Goal: Task Accomplishment & Management: Use online tool/utility

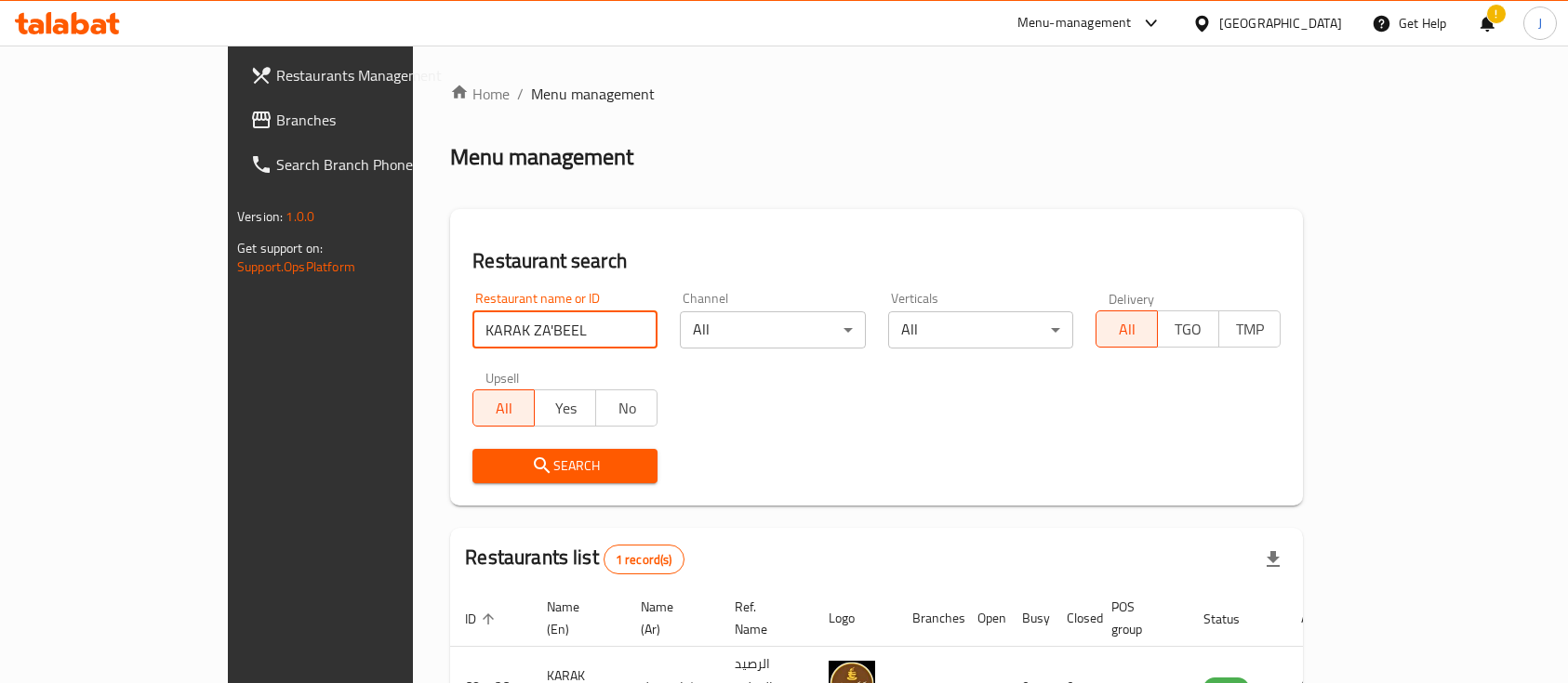
scroll to position [109, 0]
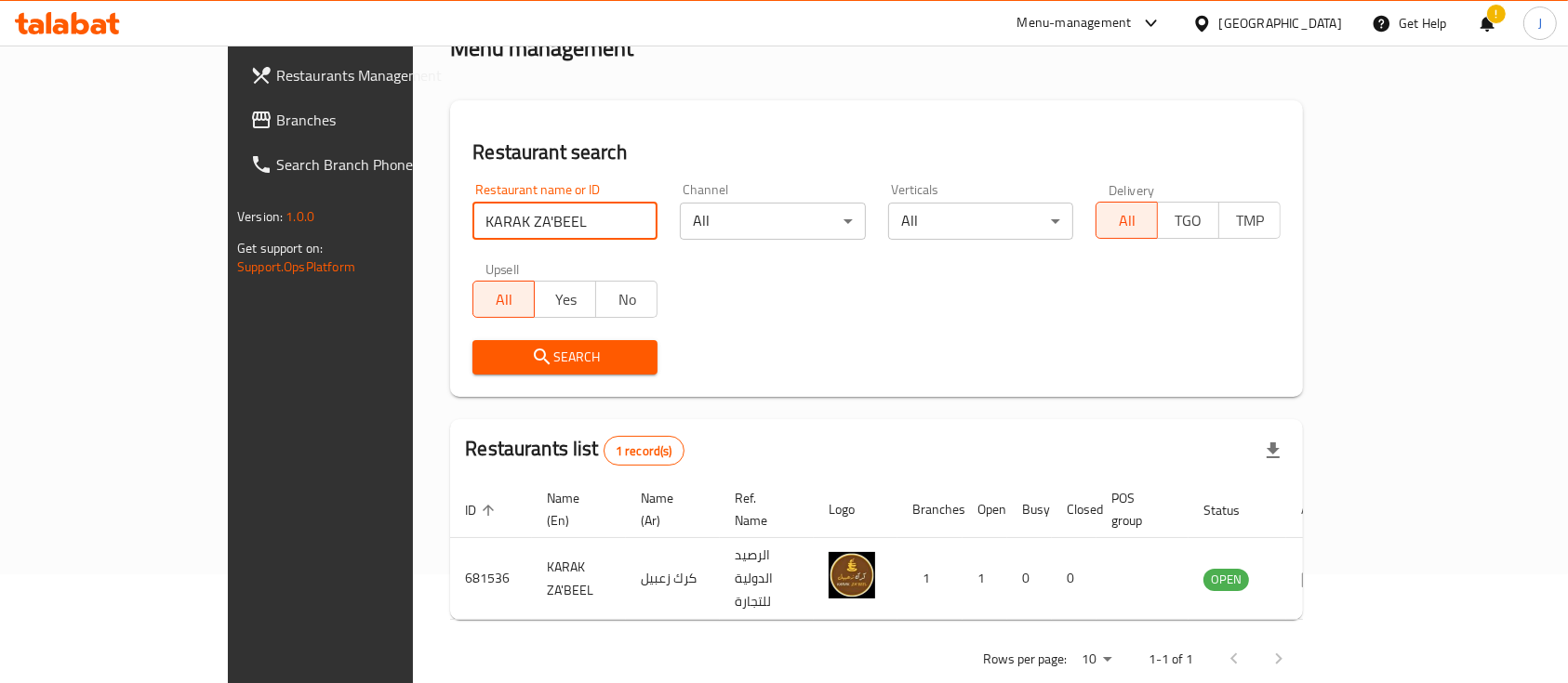
click at [413, 229] on div "Home / Menu management Menu management Restaurant search Restaurant name or ID …" at bounding box center [877, 329] width 927 height 784
click button "Search" at bounding box center [565, 357] width 185 height 34
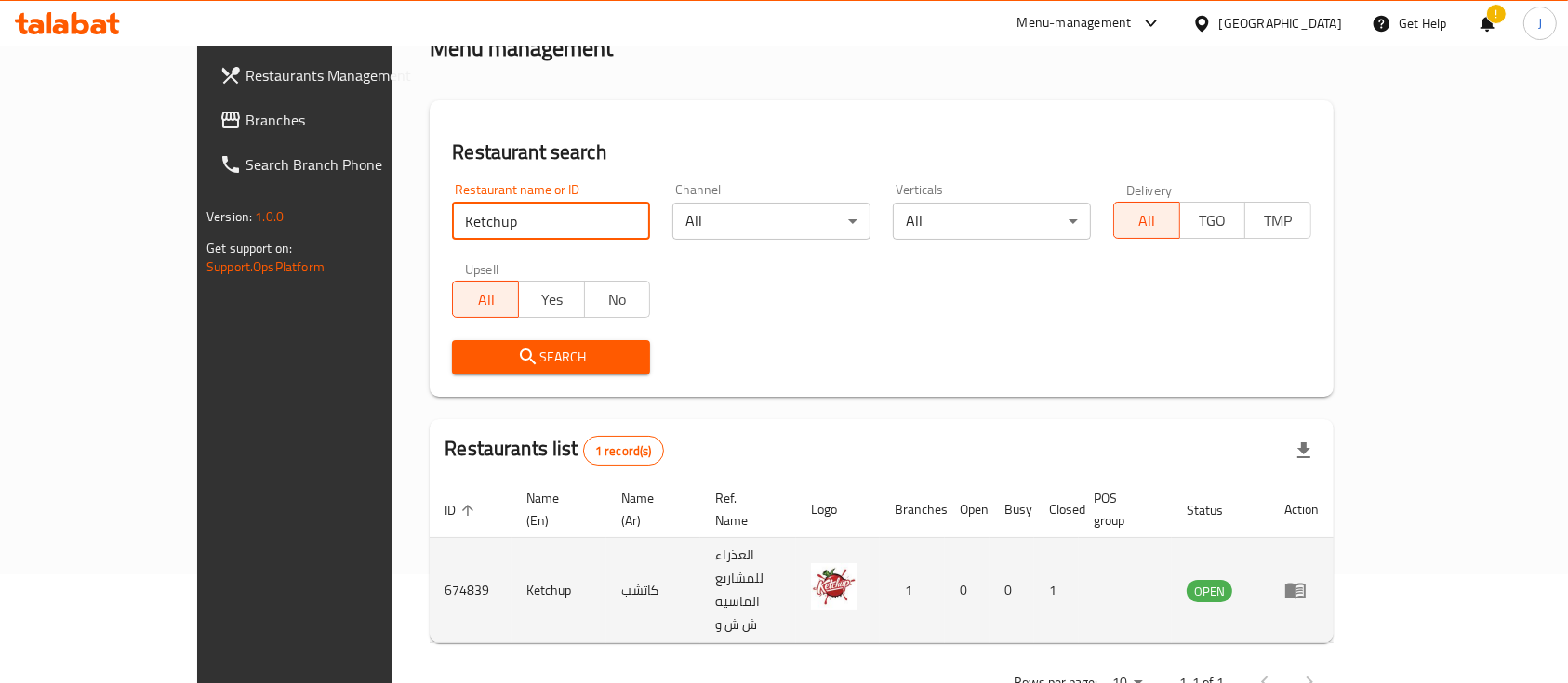
click at [606, 552] on td "كاتشب" at bounding box center [653, 590] width 94 height 105
copy td "كاتشب"
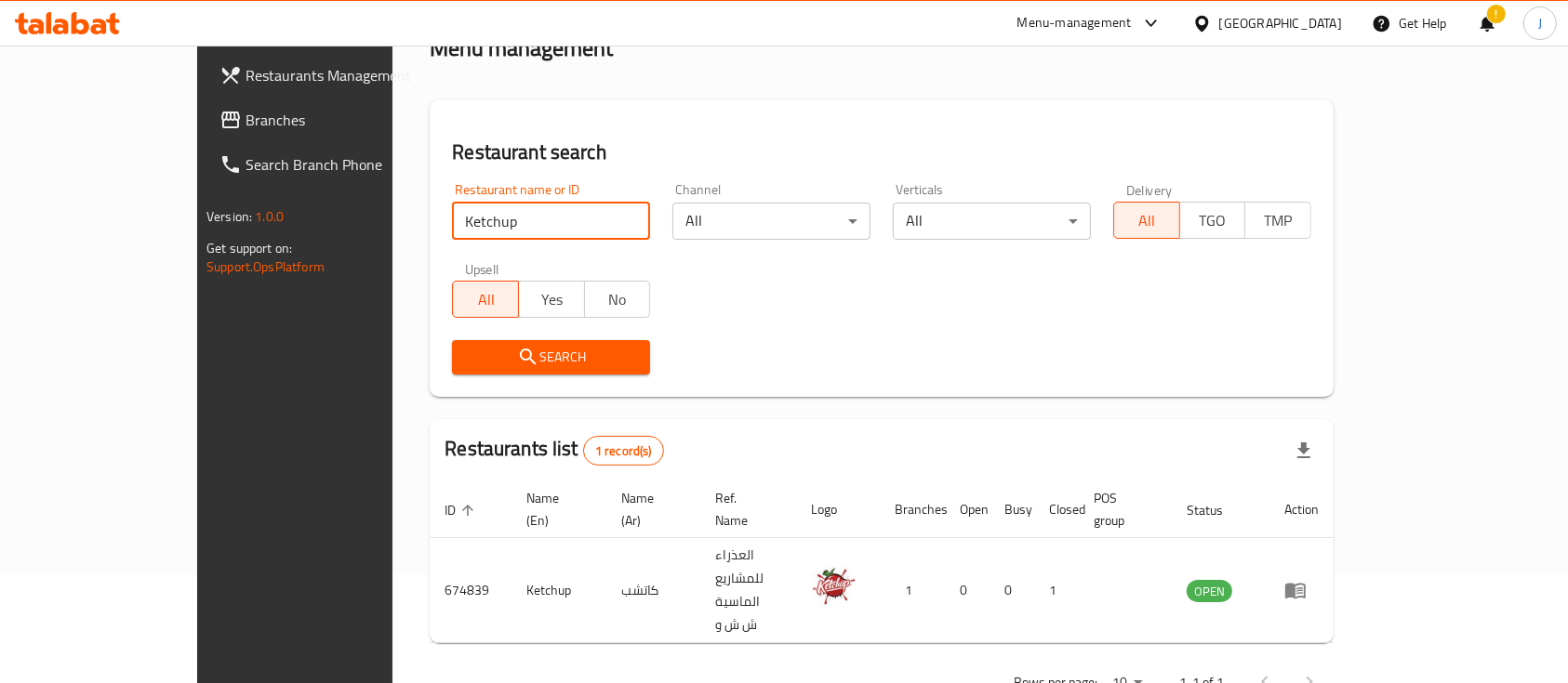
click at [452, 219] on input "Ketchup" at bounding box center [550, 221] width 198 height 37
paste input "ofta and Khobza"
type input "Kofta and Khobza"
click button "Search" at bounding box center [550, 357] width 198 height 34
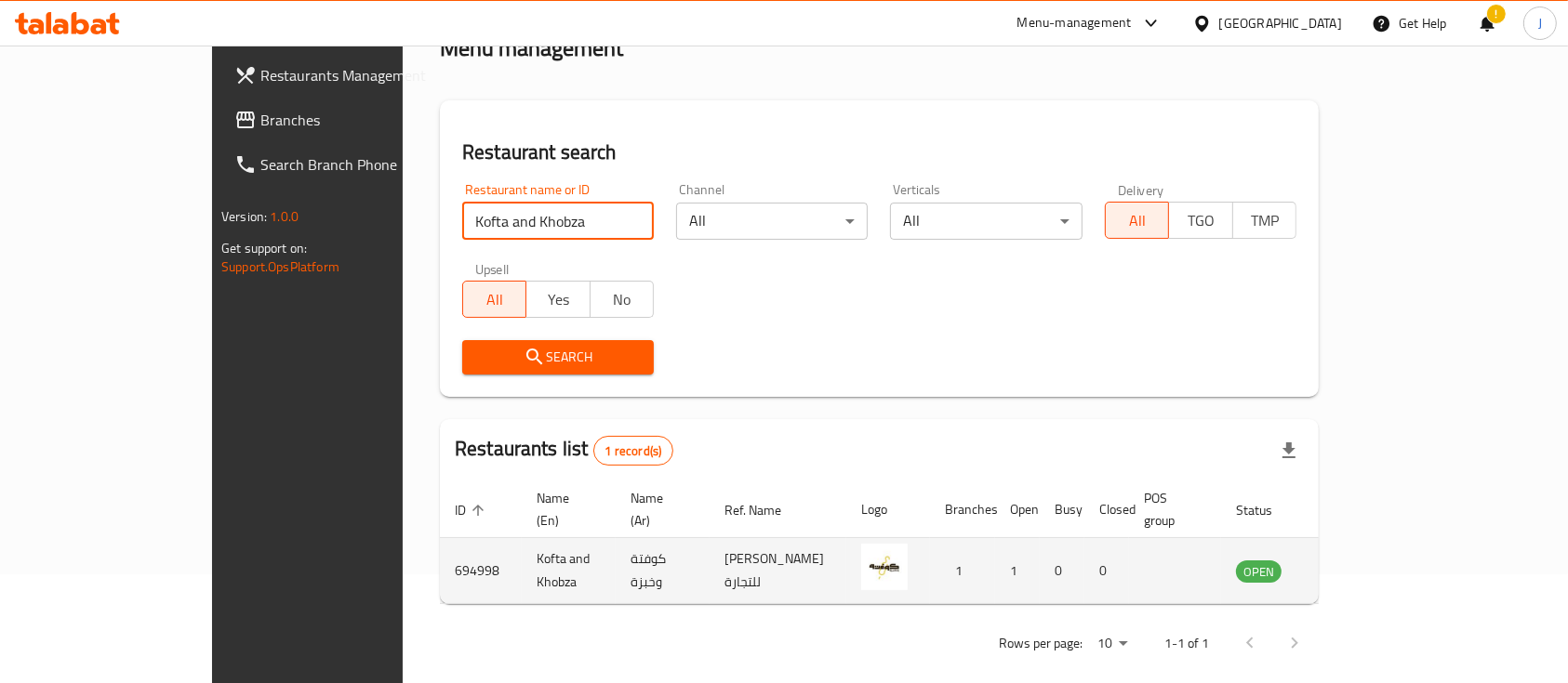
click at [616, 549] on td "كوفتة وخبزة" at bounding box center [662, 571] width 94 height 66
copy td "كوفتة وخبزة"
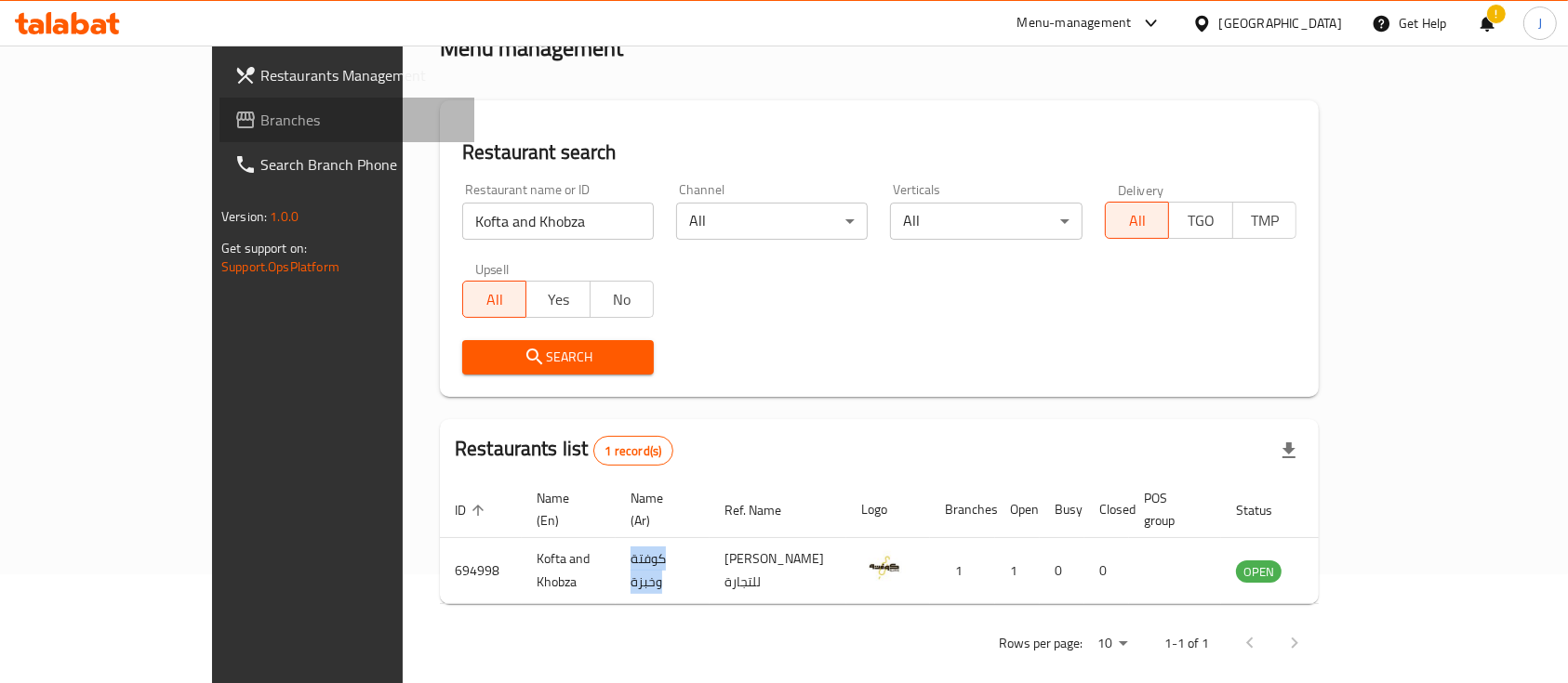
click at [261, 129] on span "Branches" at bounding box center [360, 120] width 199 height 23
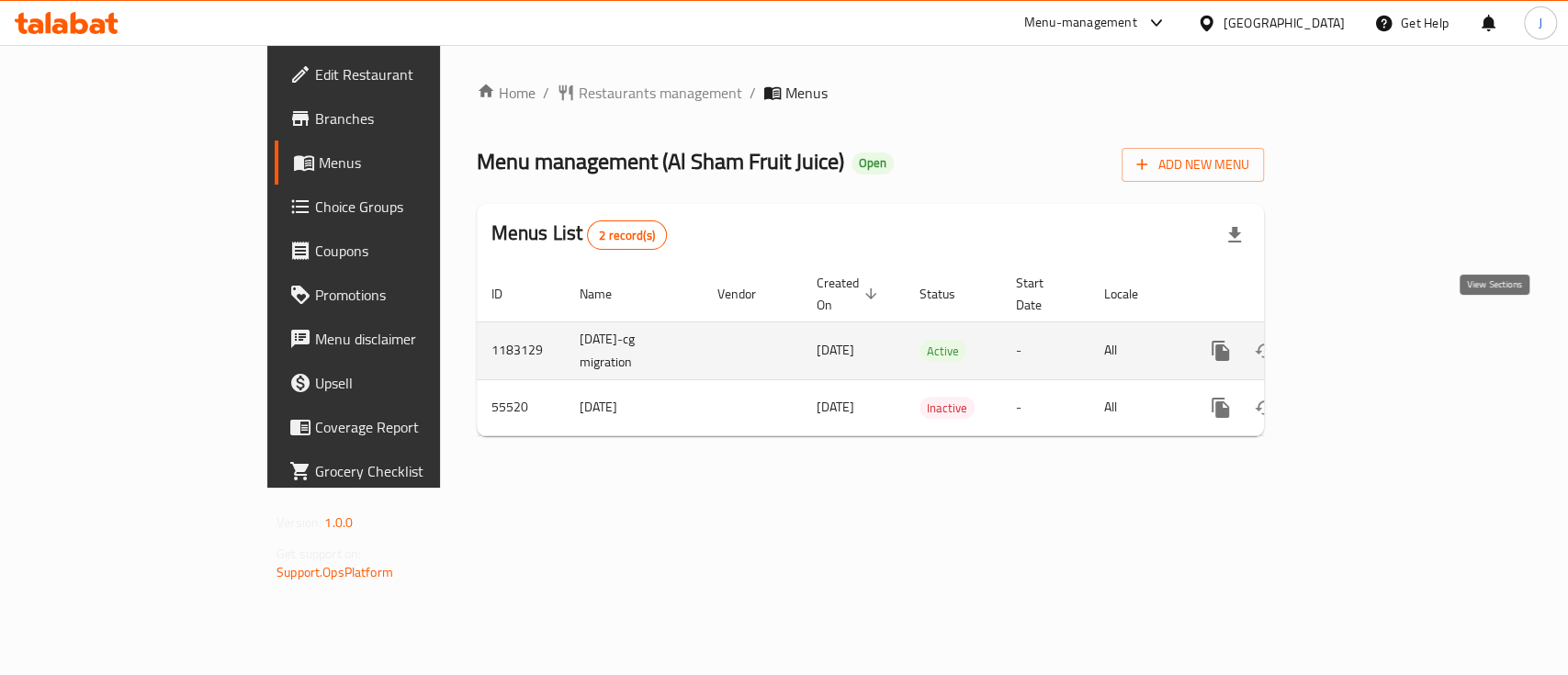
click at [1364, 340] on icon "enhanced table" at bounding box center [1352, 351] width 22 height 22
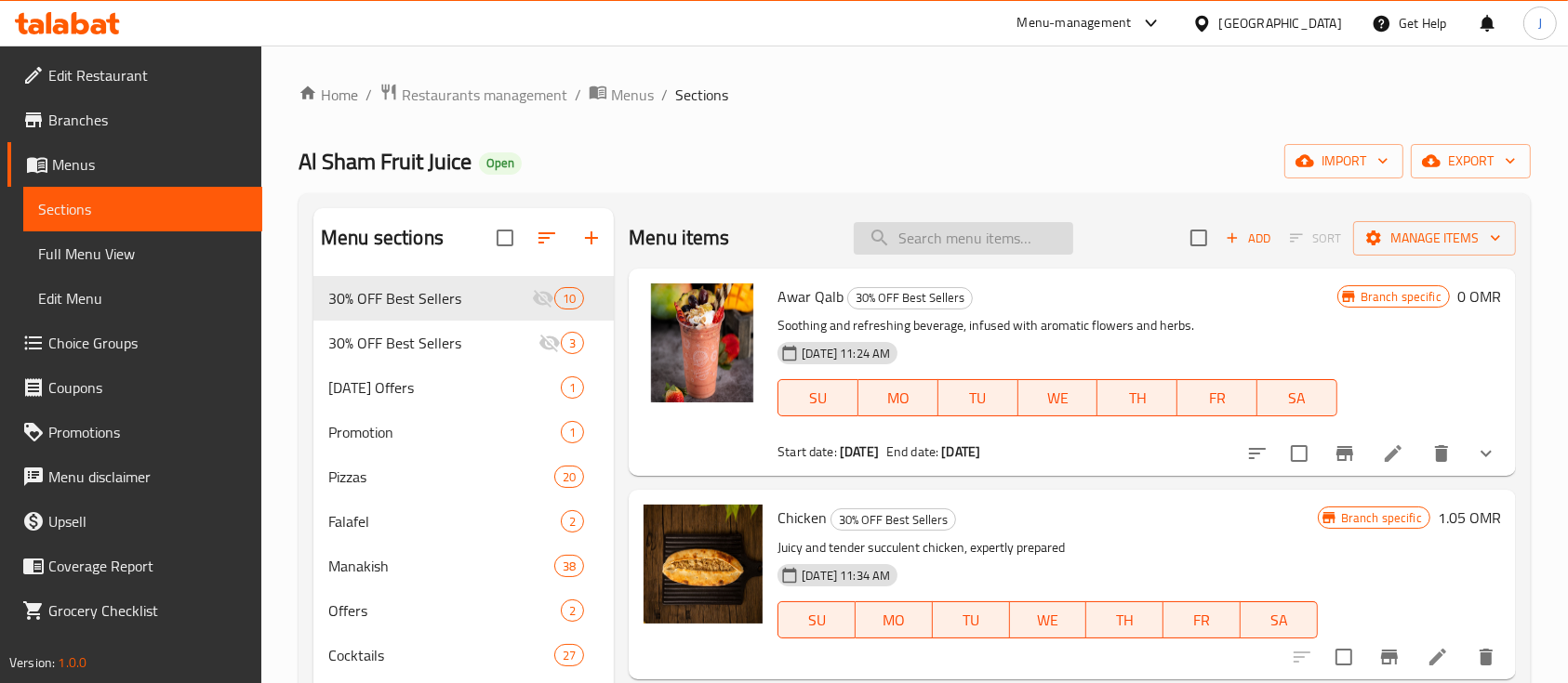
click at [970, 227] on input "search" at bounding box center [963, 238] width 220 height 32
paste input "سلطة فواكه"
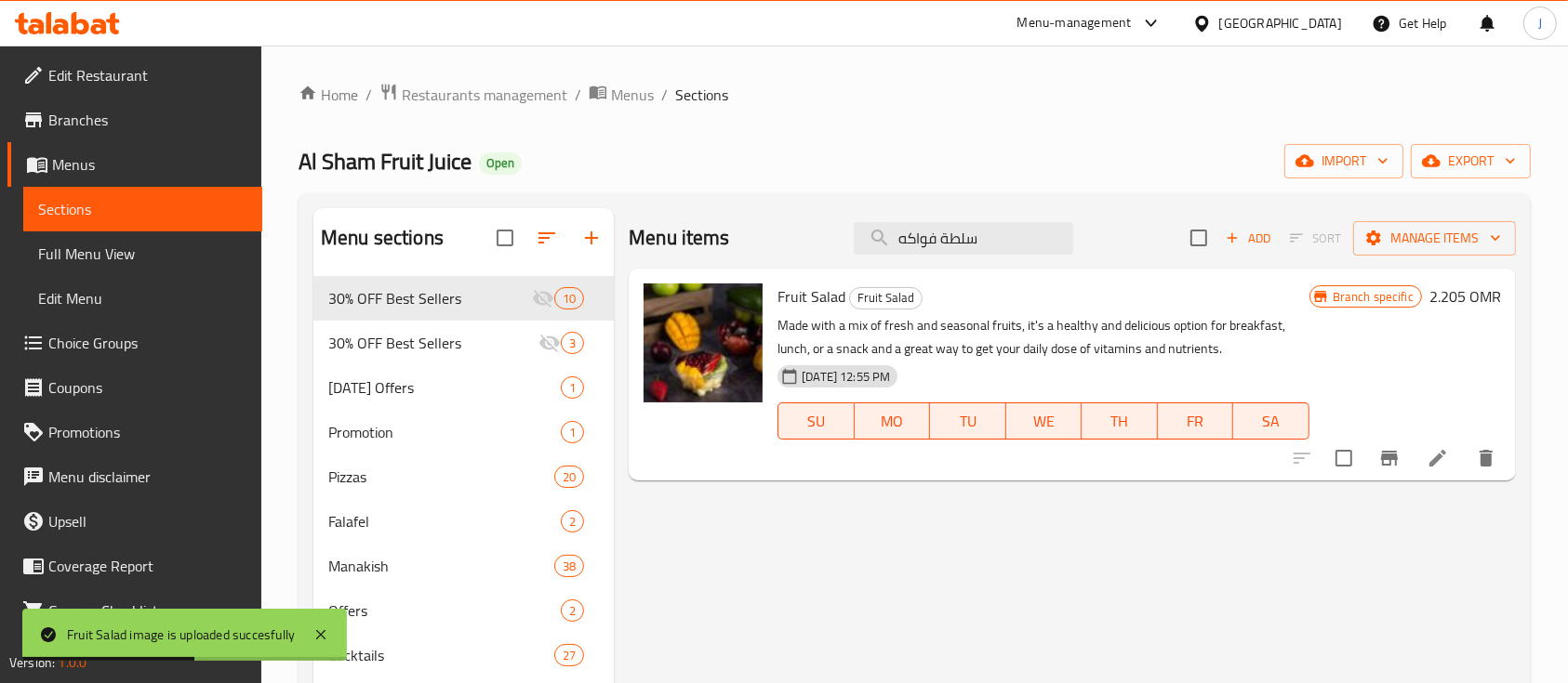
click at [1161, 266] on div "Menu items سلطة فواكه Add Sort Manage items" at bounding box center [1072, 238] width 887 height 60
click at [968, 234] on input "سلطة فواكه" at bounding box center [963, 238] width 220 height 32
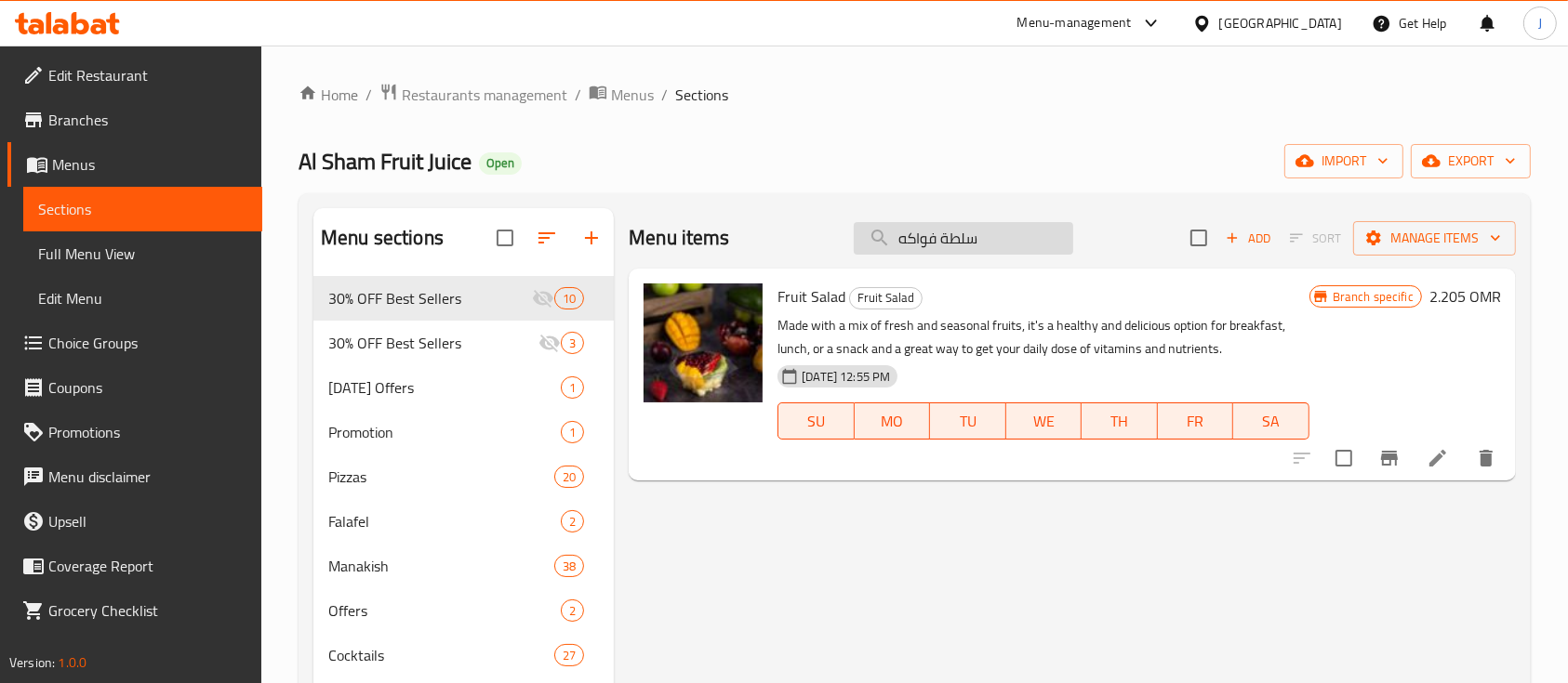
paste input "beetroot"
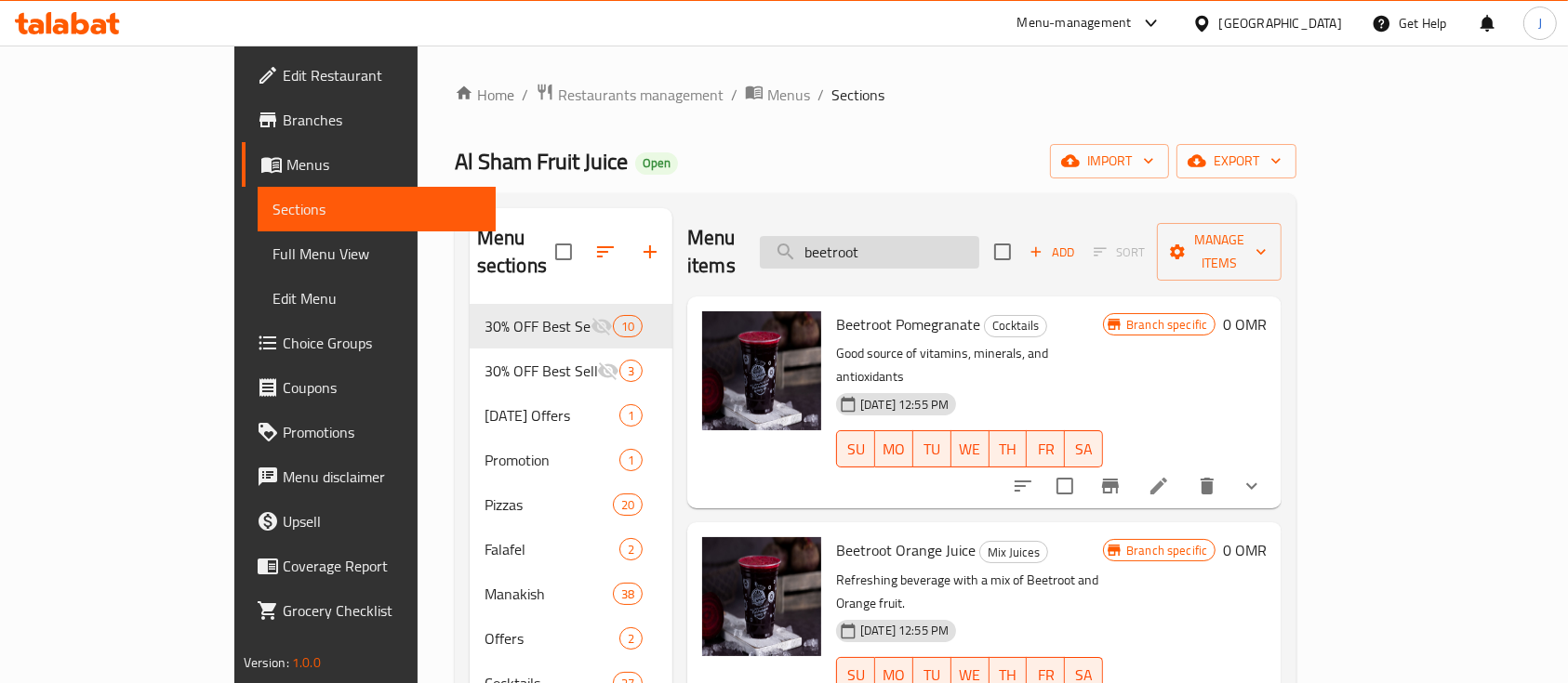
type input "beetroot"
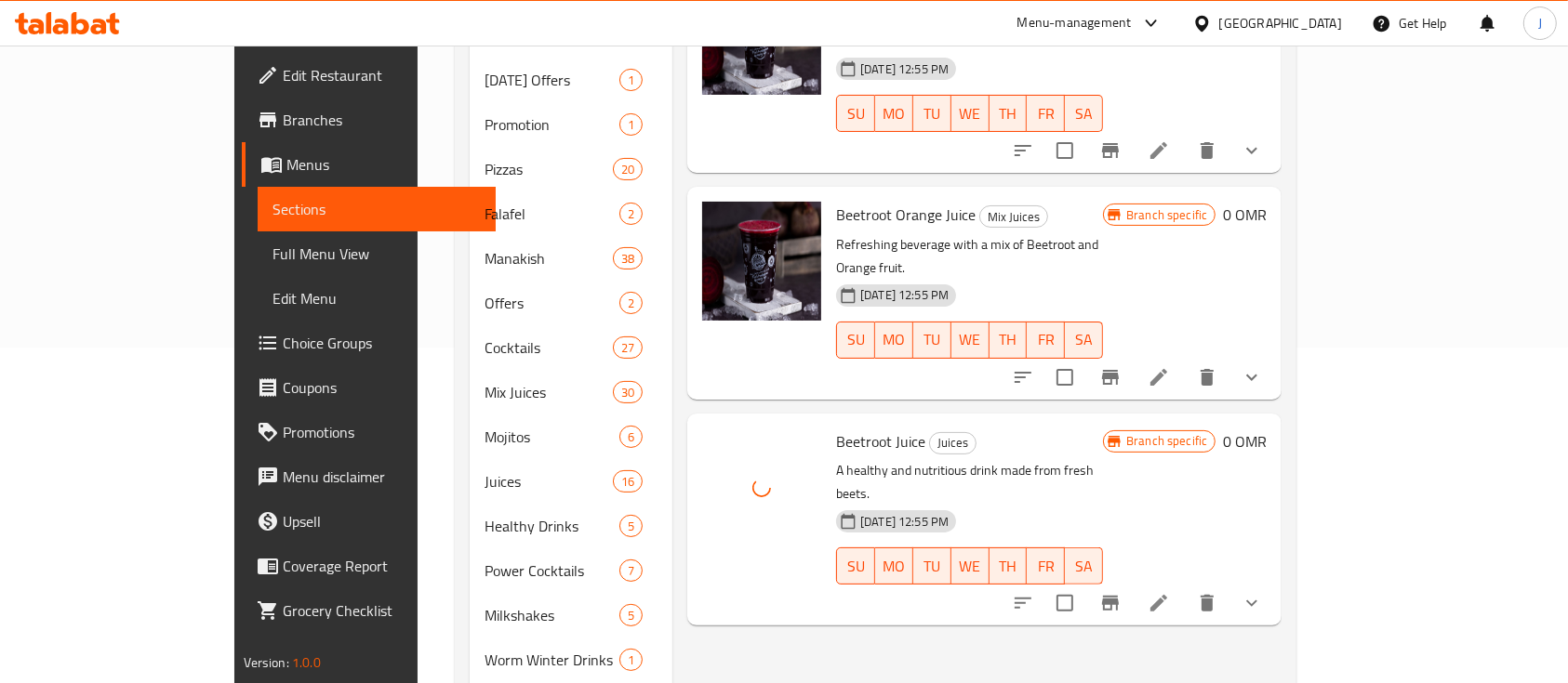
scroll to position [499, 0]
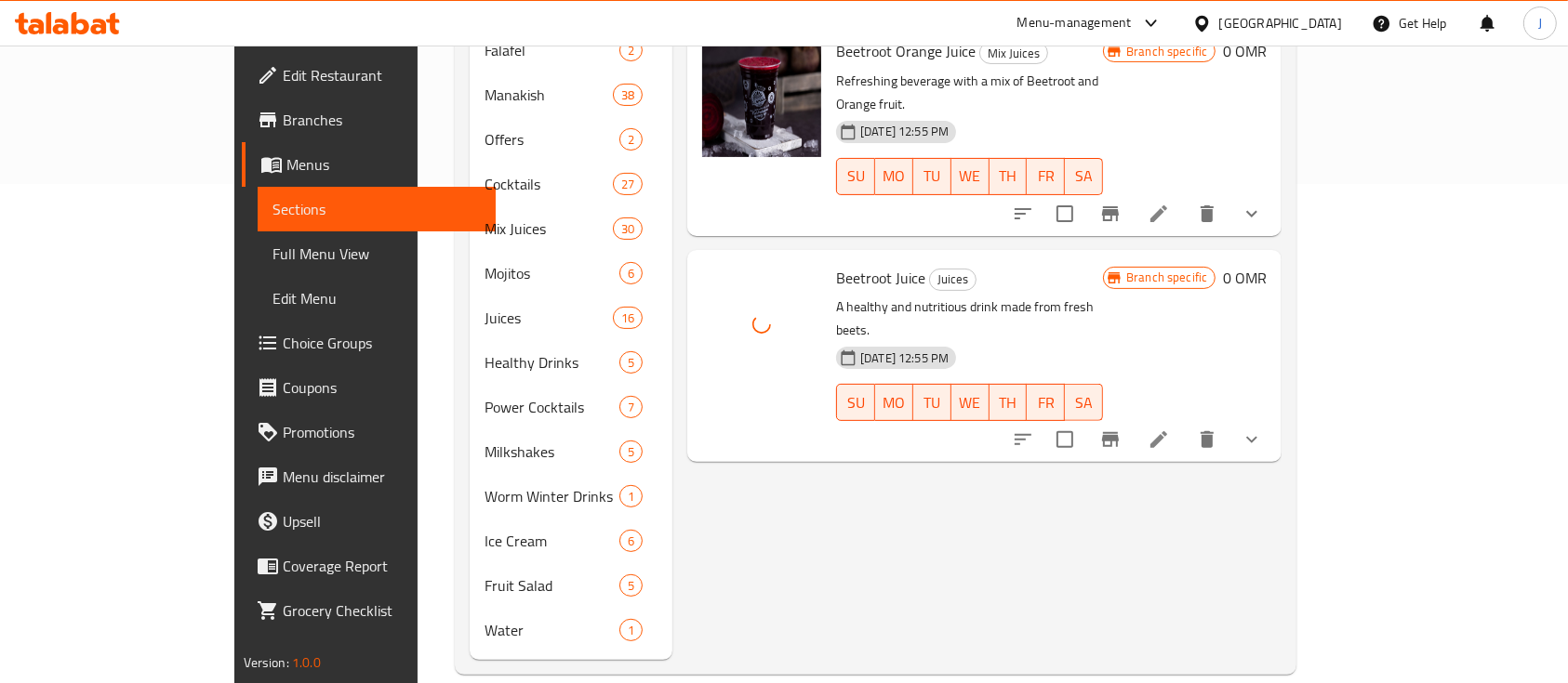
click at [1190, 465] on div "Menu items beetroot Add Sort Manage items Beetroot Pomegranate Cocktails Good s…" at bounding box center [976, 184] width 609 height 952
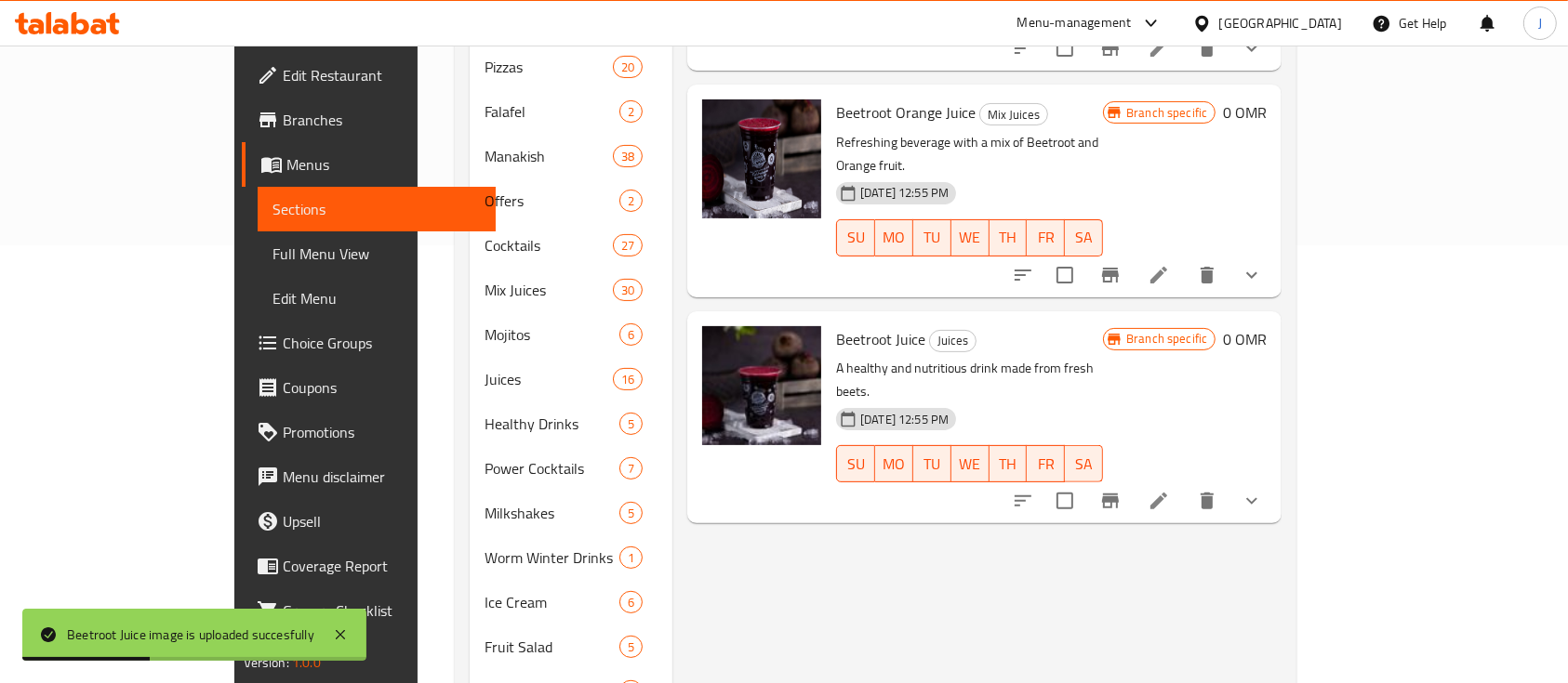
scroll to position [0, 0]
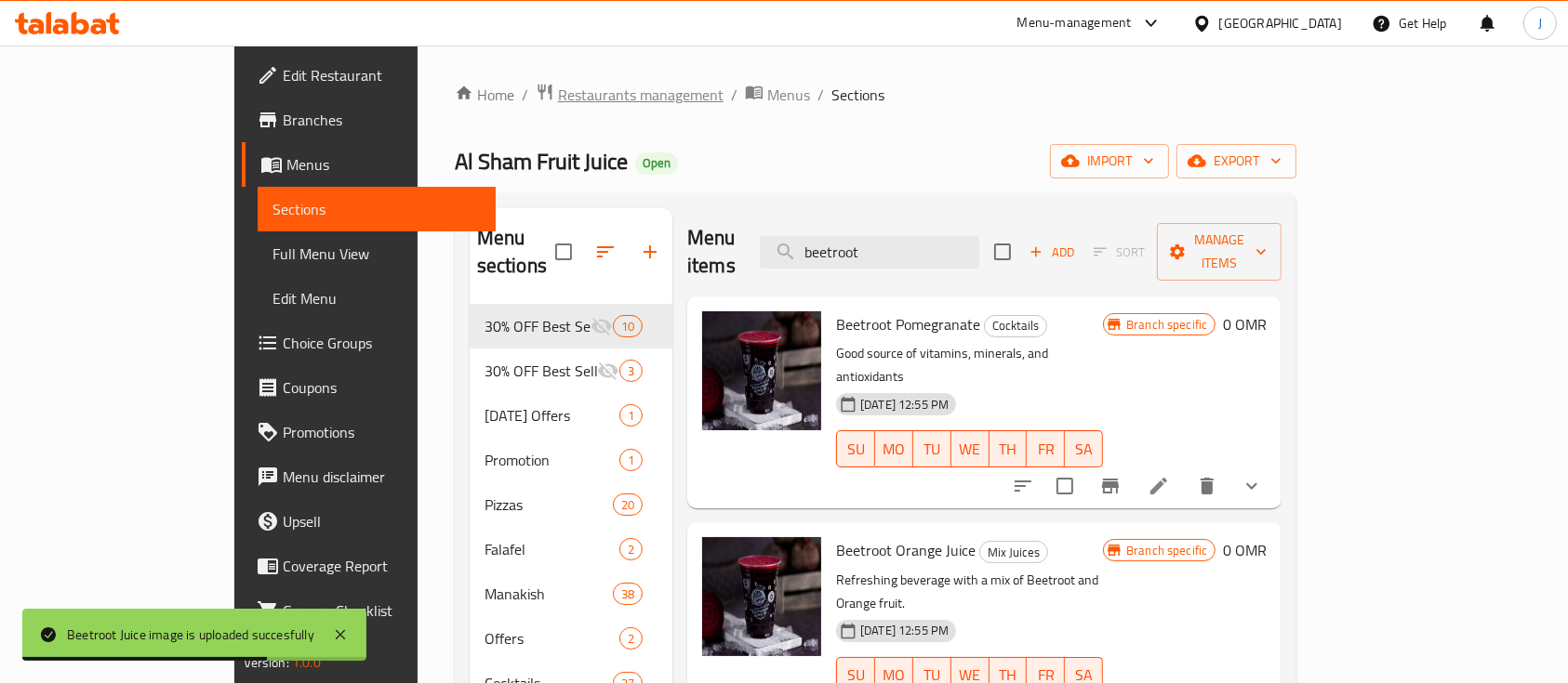
click at [558, 98] on span "Restaurants management" at bounding box center [641, 94] width 165 height 23
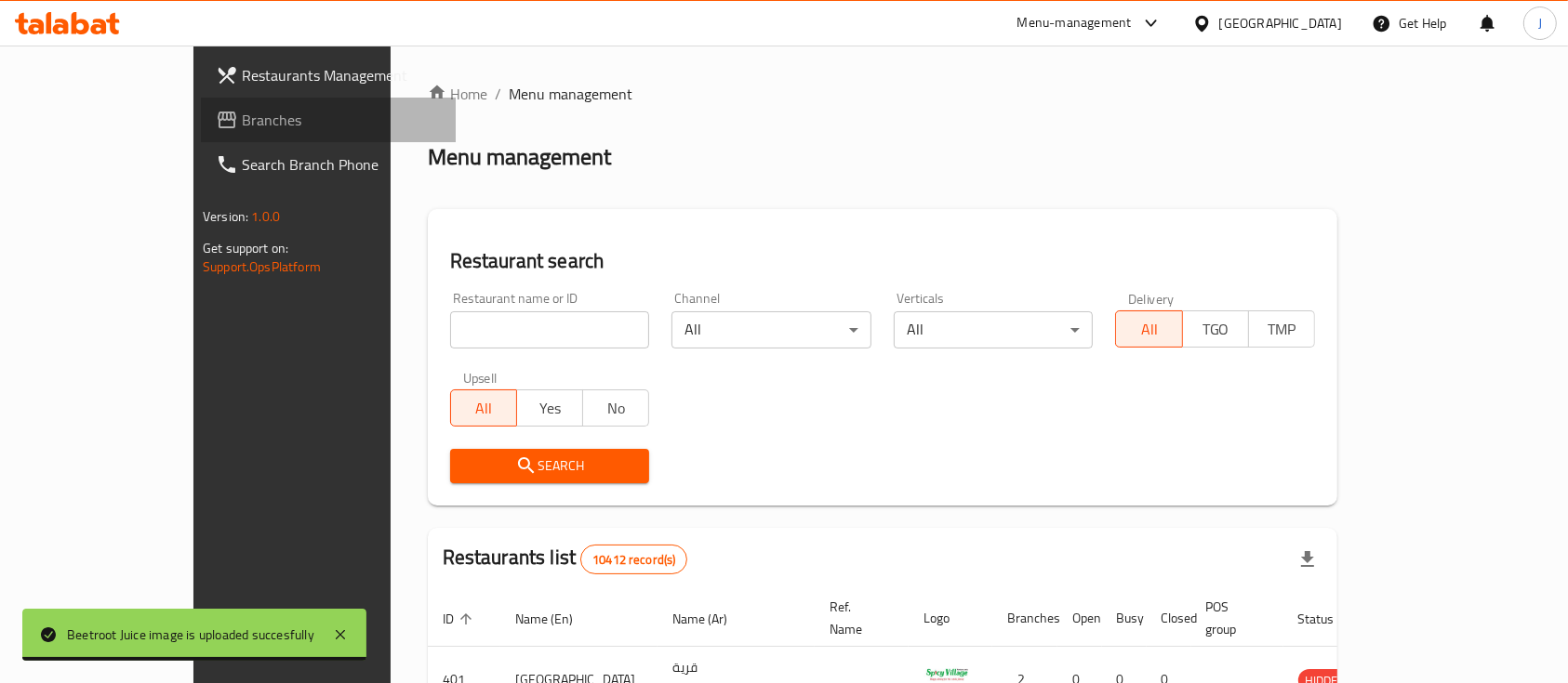
click at [242, 116] on span "Branches" at bounding box center [342, 120] width 199 height 23
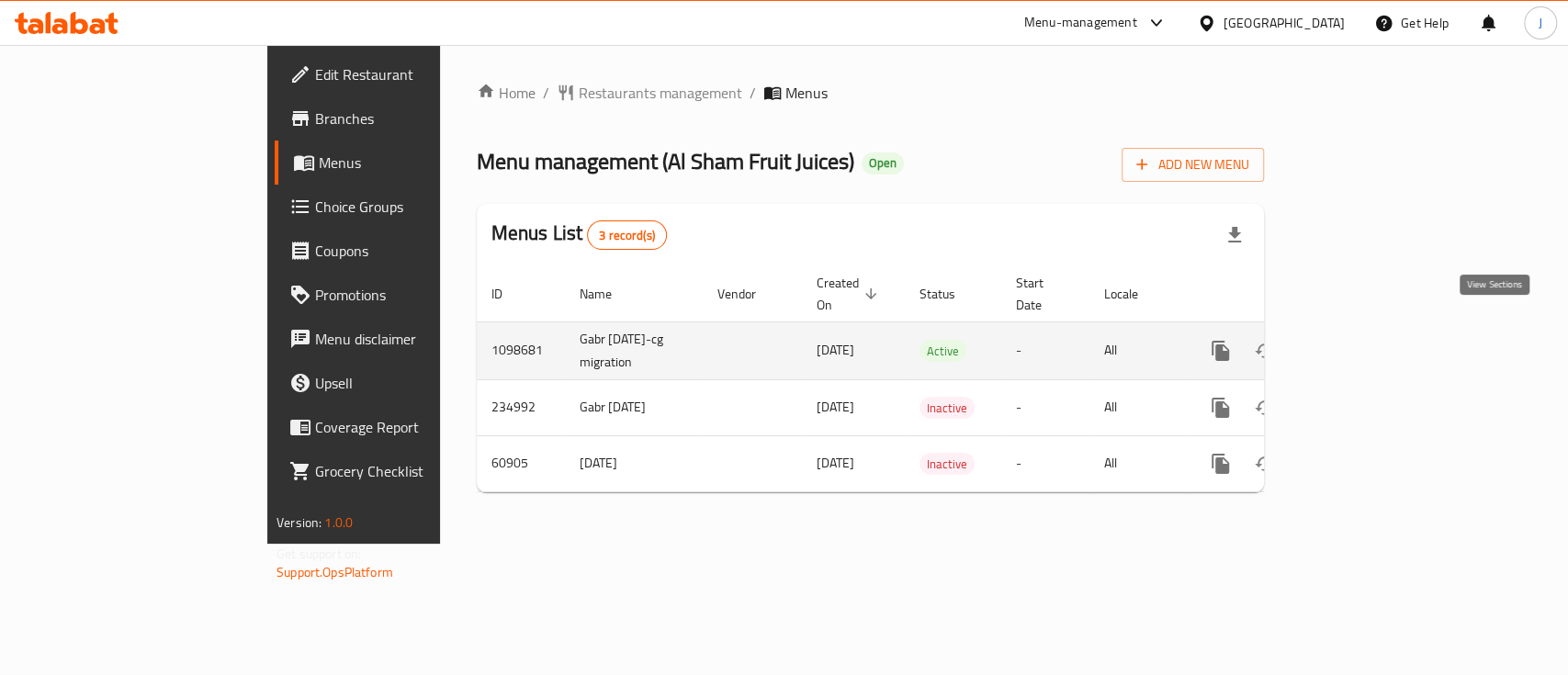
click at [1361, 342] on icon "enhanced table" at bounding box center [1352, 350] width 17 height 17
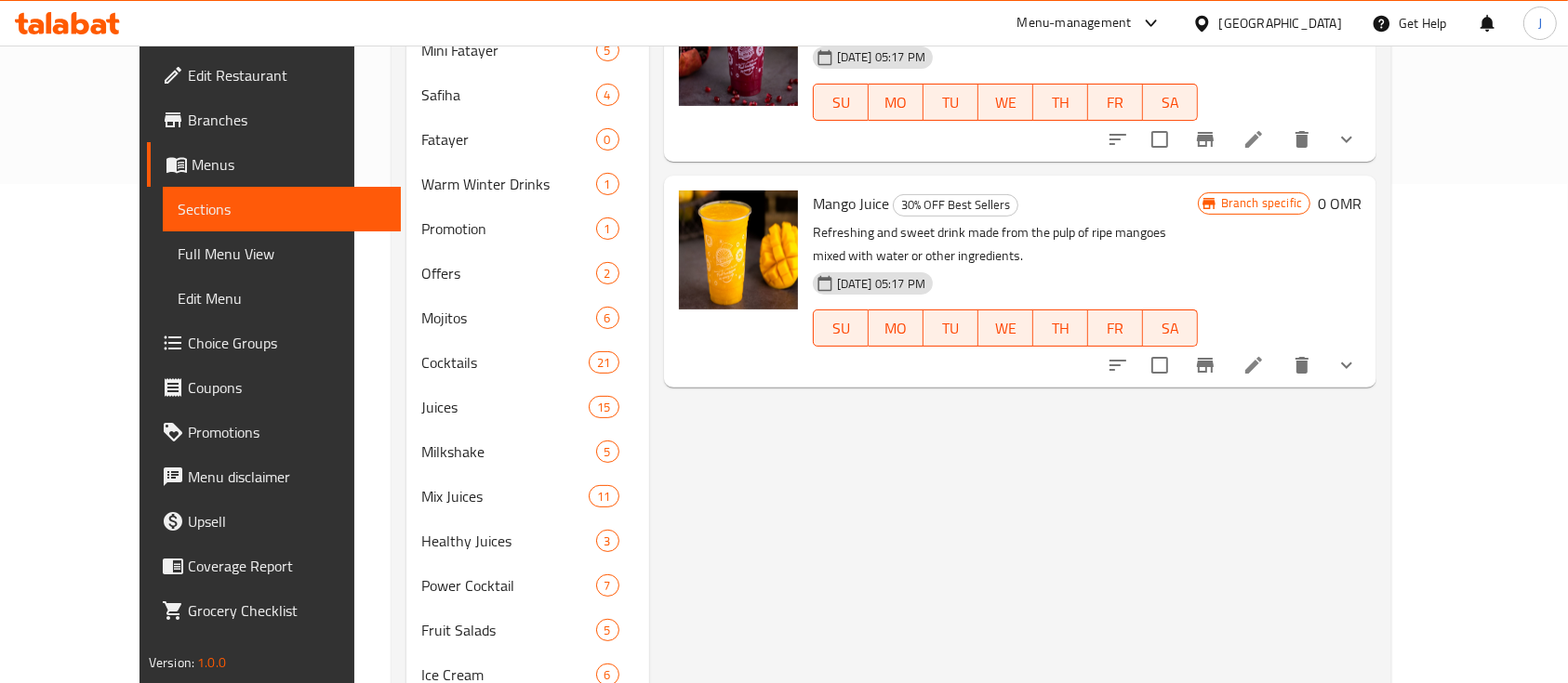
scroll to position [589, 0]
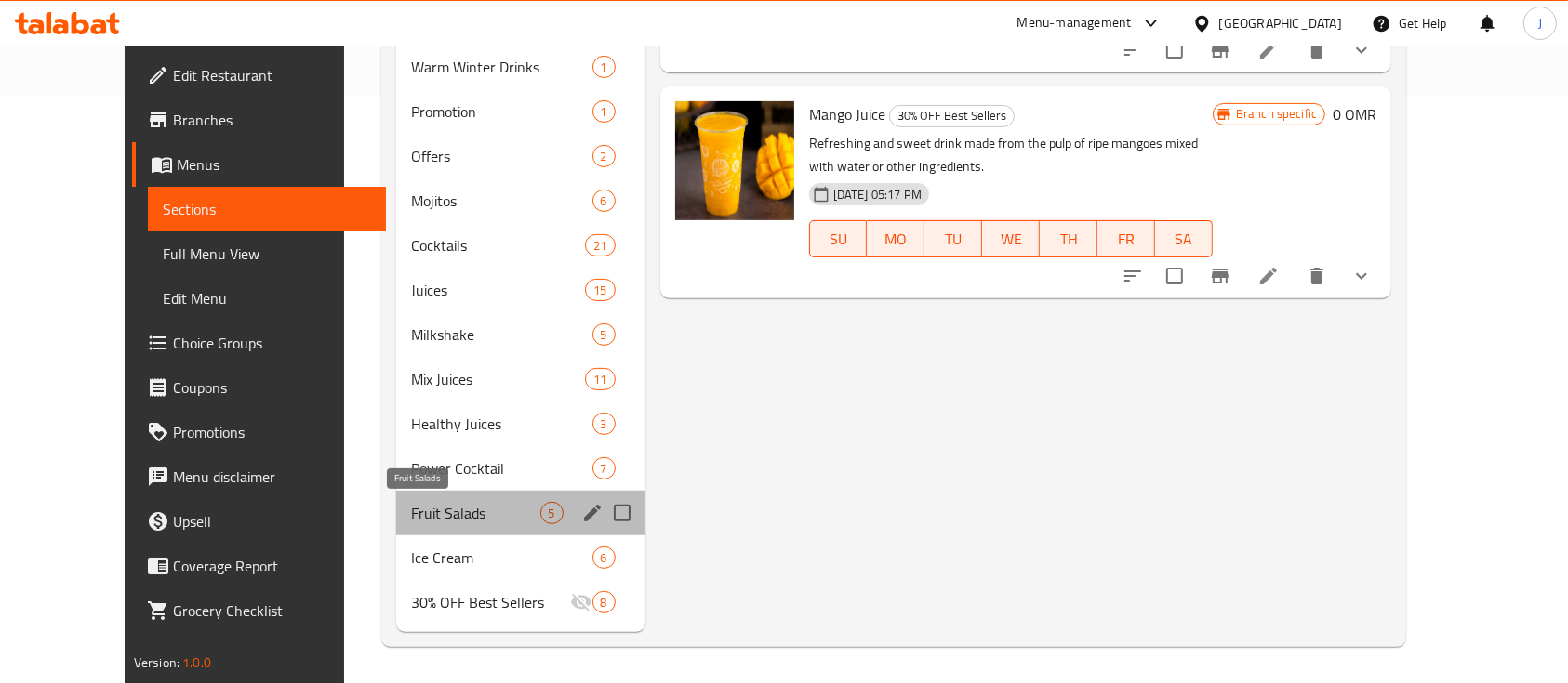
click at [411, 502] on span "Fruit Salads" at bounding box center [475, 513] width 128 height 23
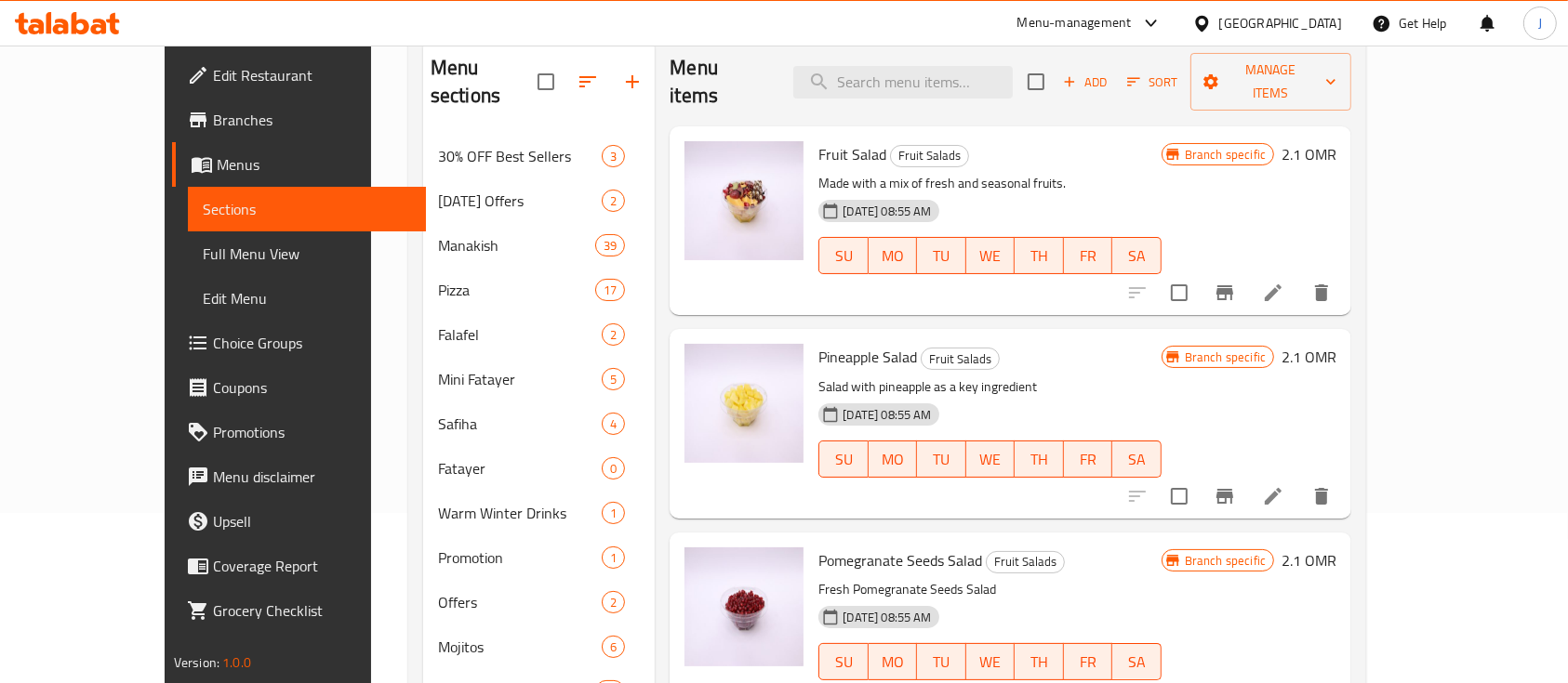
scroll to position [104, 0]
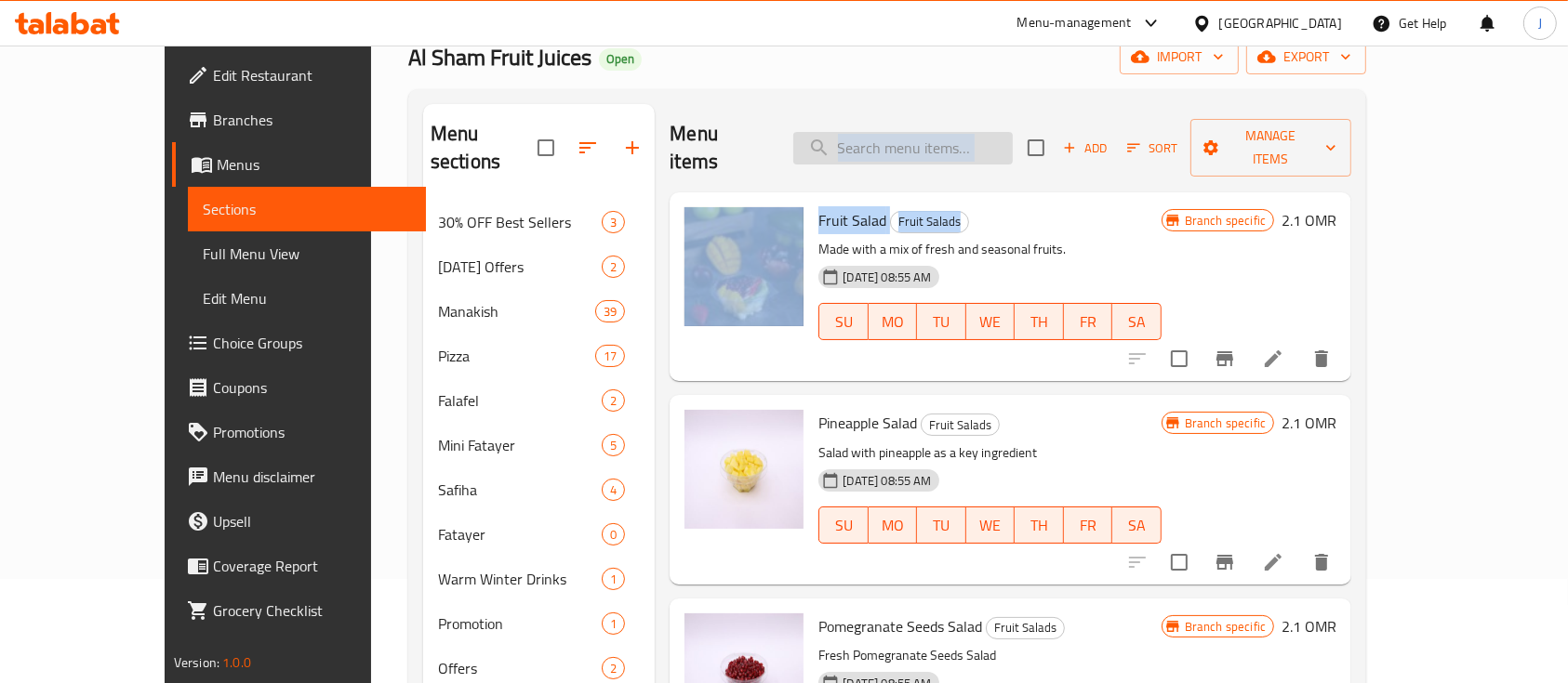
drag, startPoint x: 1139, startPoint y: 201, endPoint x: 934, endPoint y: 142, distance: 213.3
click at [934, 142] on div "Menu items Add Sort Manage items Fruit Salad Fruit Salads Made with a mix of fr…" at bounding box center [1003, 624] width 697 height 1040
click at [934, 142] on input "search" at bounding box center [903, 148] width 220 height 32
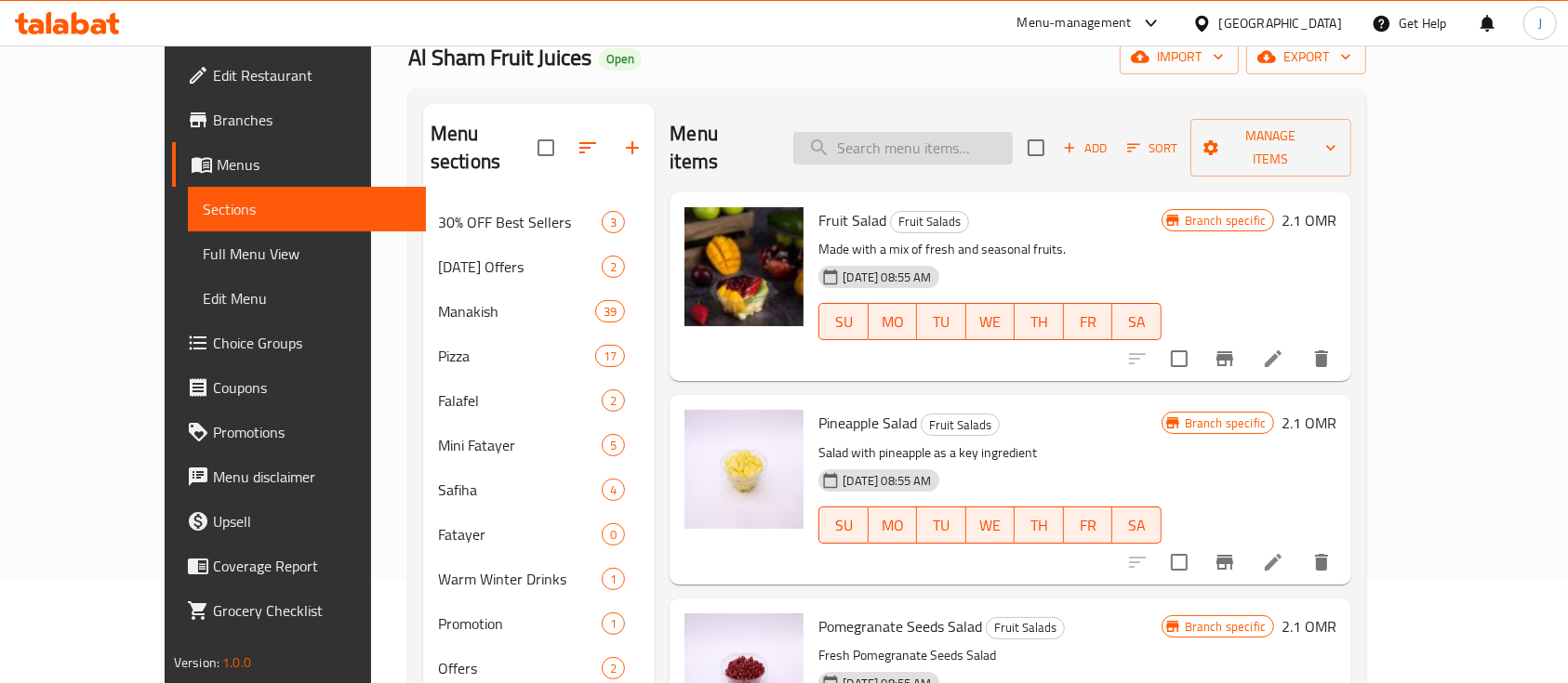
paste input "beetroot"
type input "beetroot"
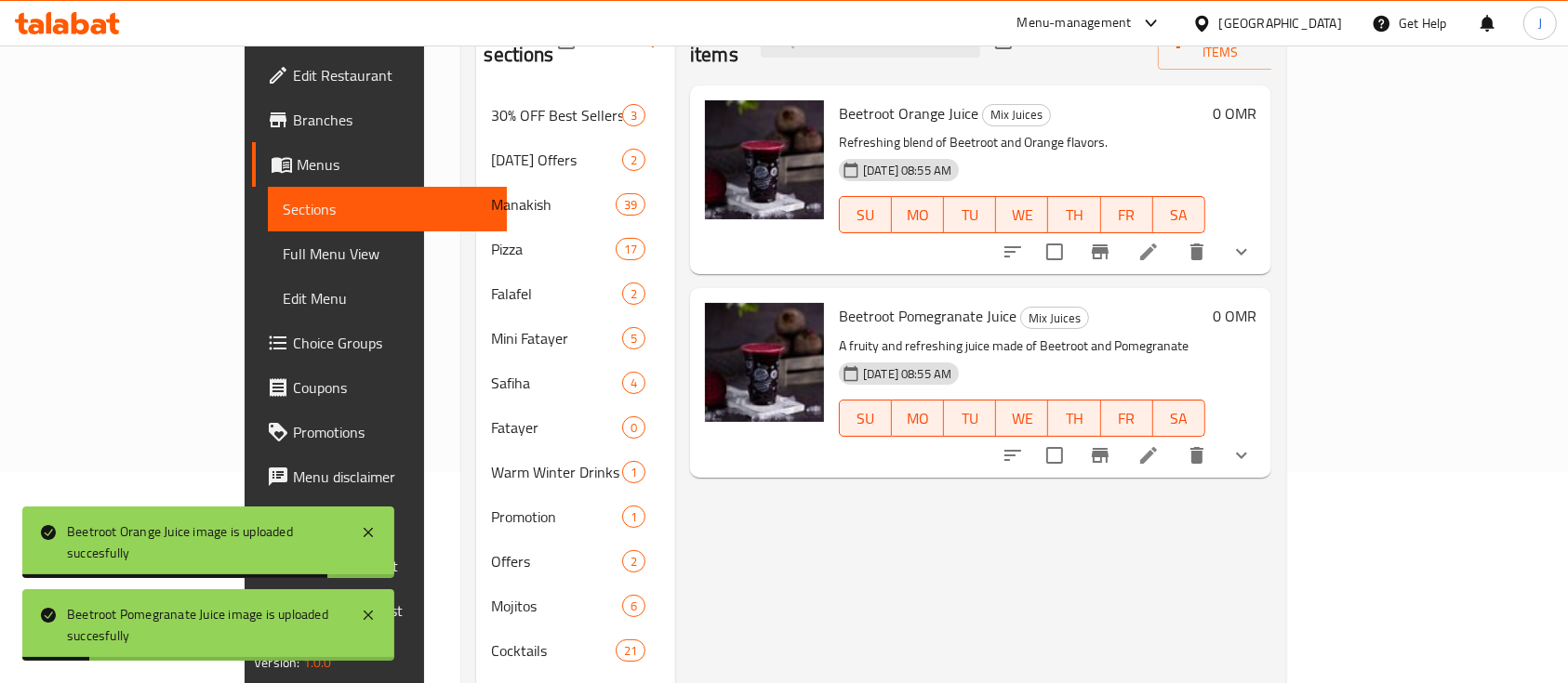
scroll to position [0, 0]
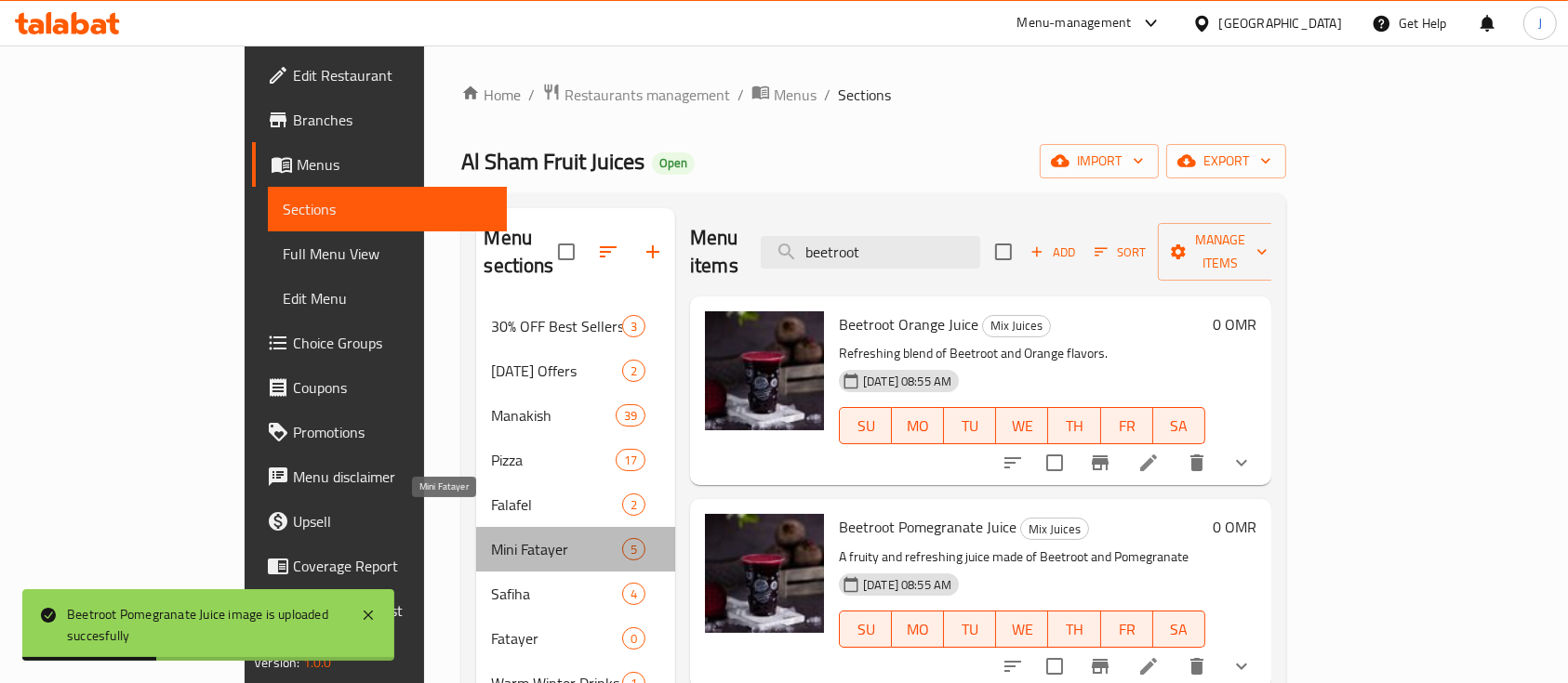
click at [491, 538] on span "Mini Fatayer" at bounding box center [556, 549] width 130 height 23
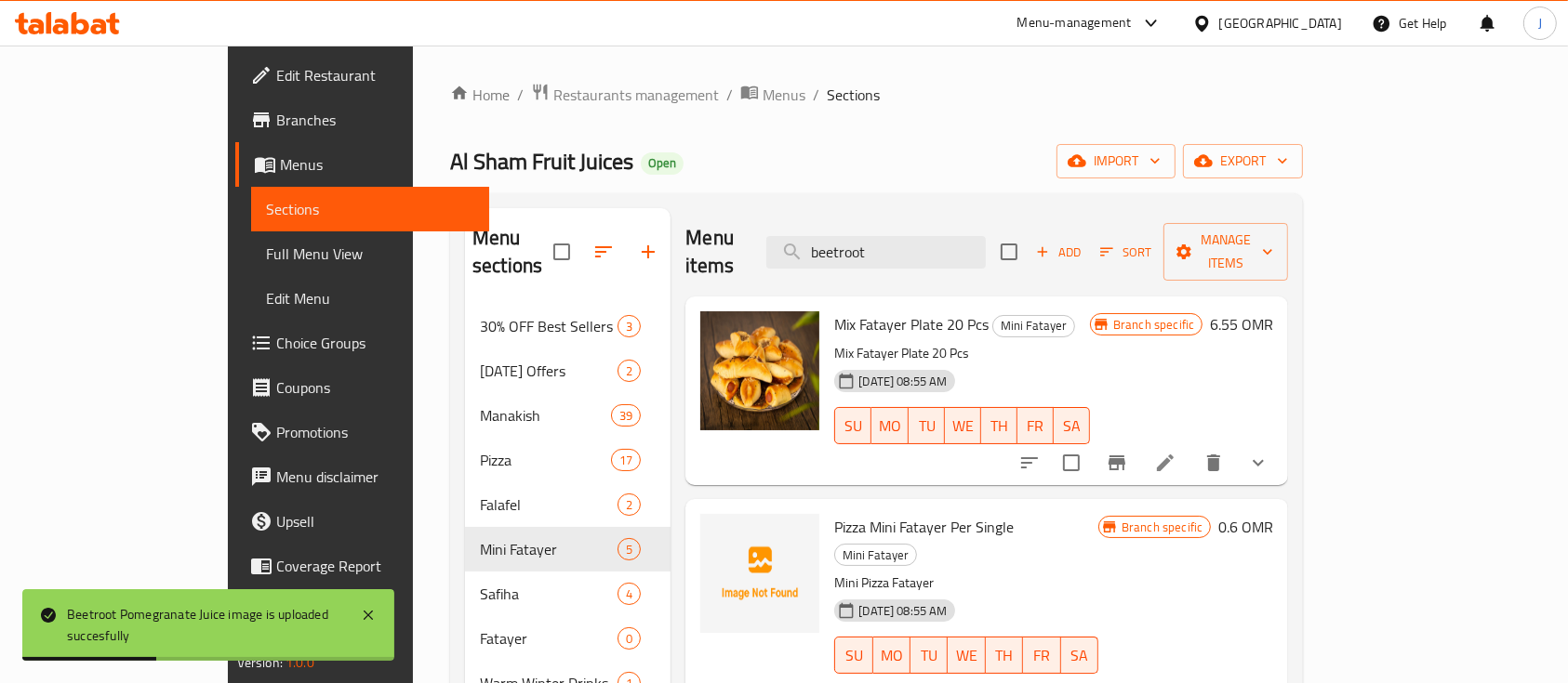
click at [1090, 342] on p "Mix Fatayer Plate 20 Pcs" at bounding box center [963, 354] width 256 height 24
click at [553, 104] on span "Restaurants management" at bounding box center [636, 94] width 165 height 23
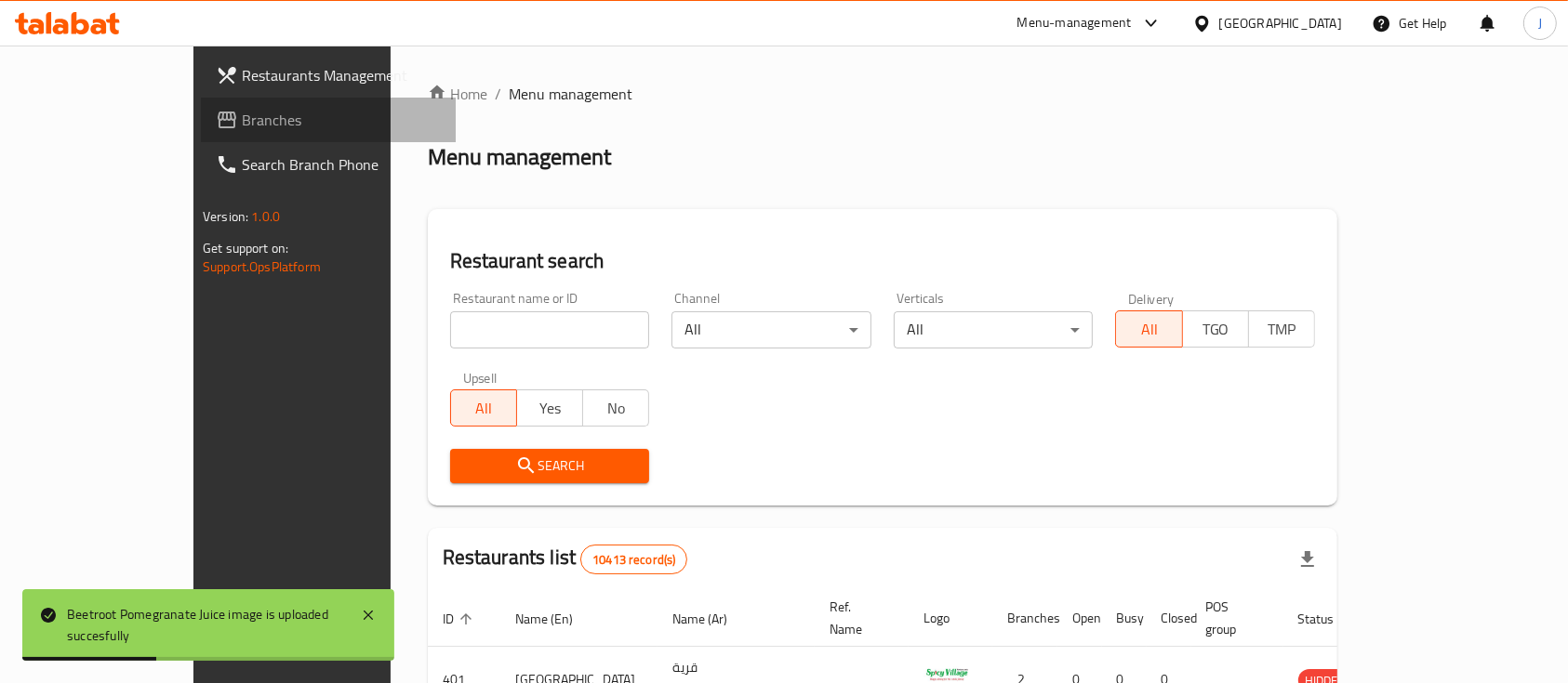
click at [242, 114] on span "Branches" at bounding box center [342, 120] width 199 height 23
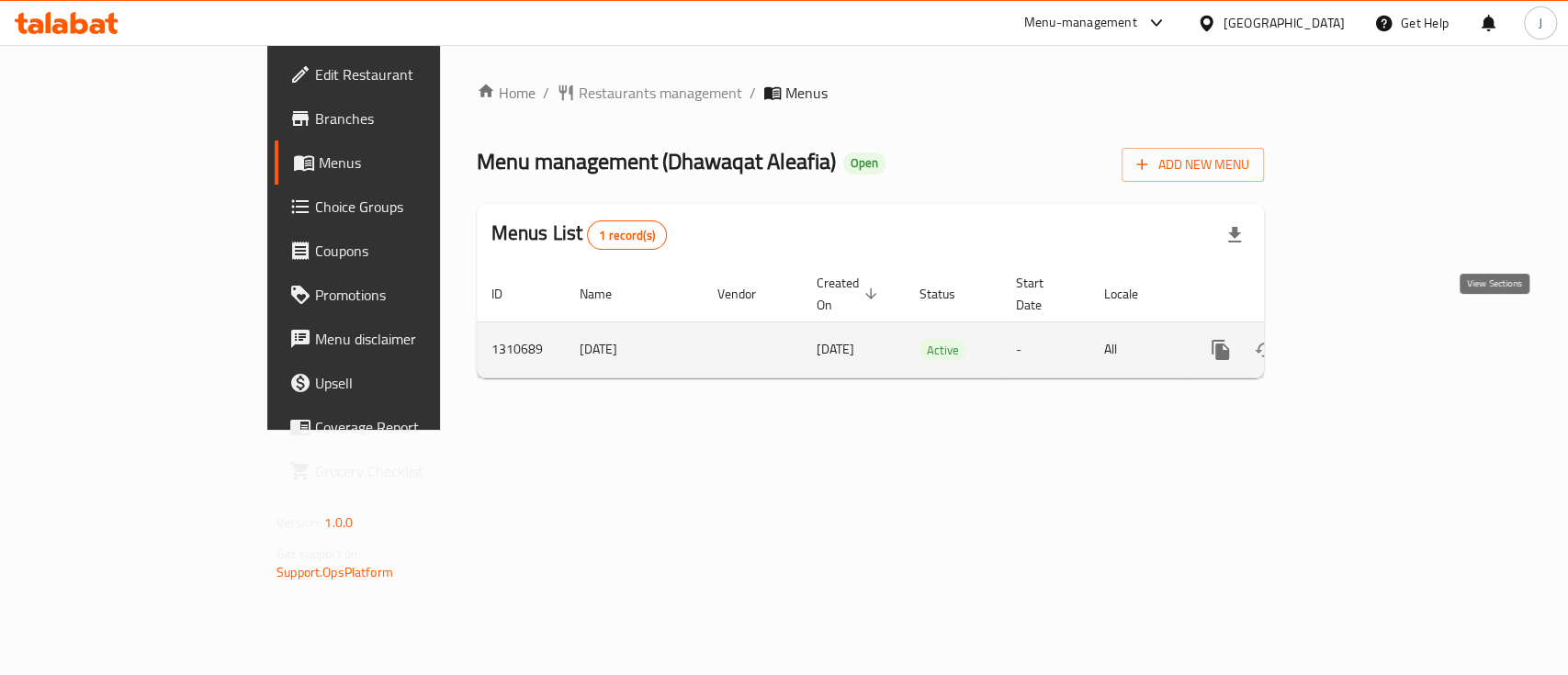
click at [1364, 339] on icon "enhanced table" at bounding box center [1352, 350] width 22 height 22
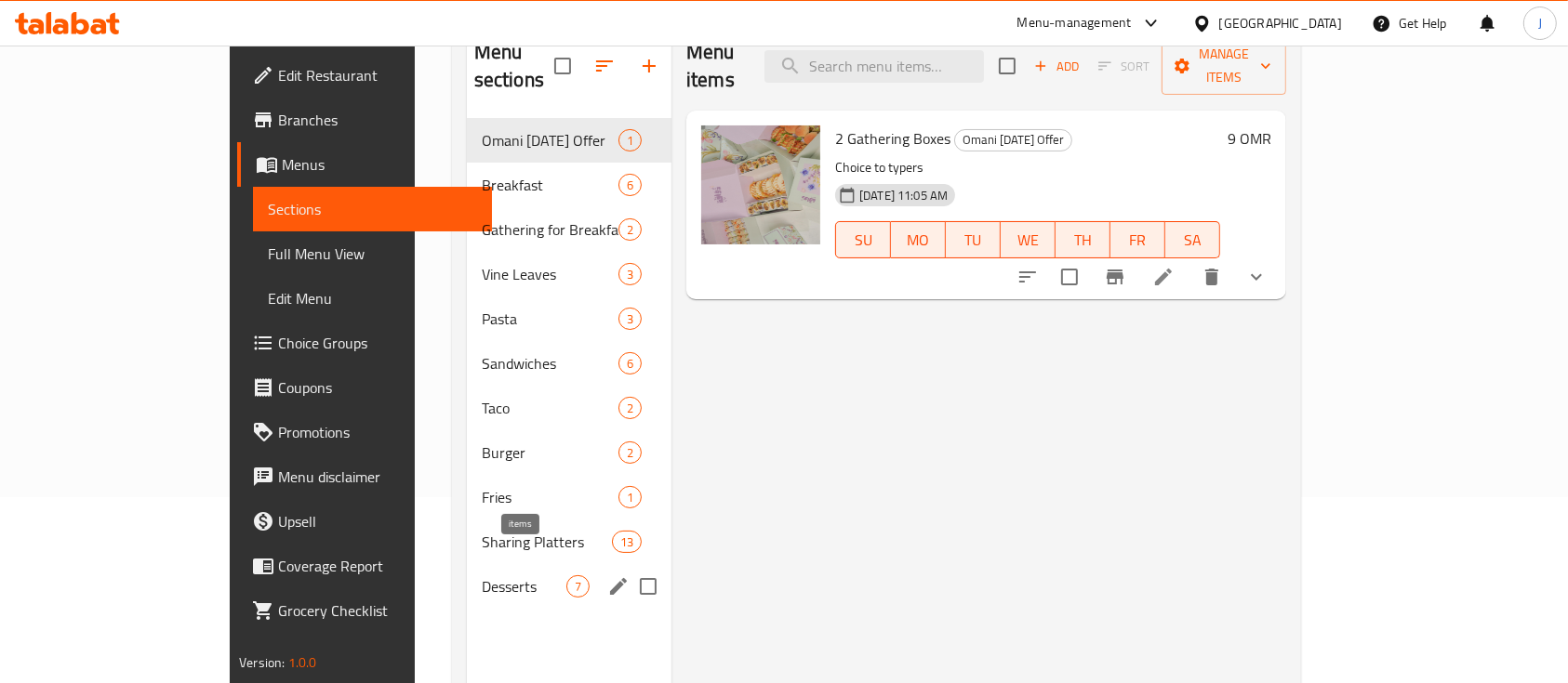
scroll to position [183, 0]
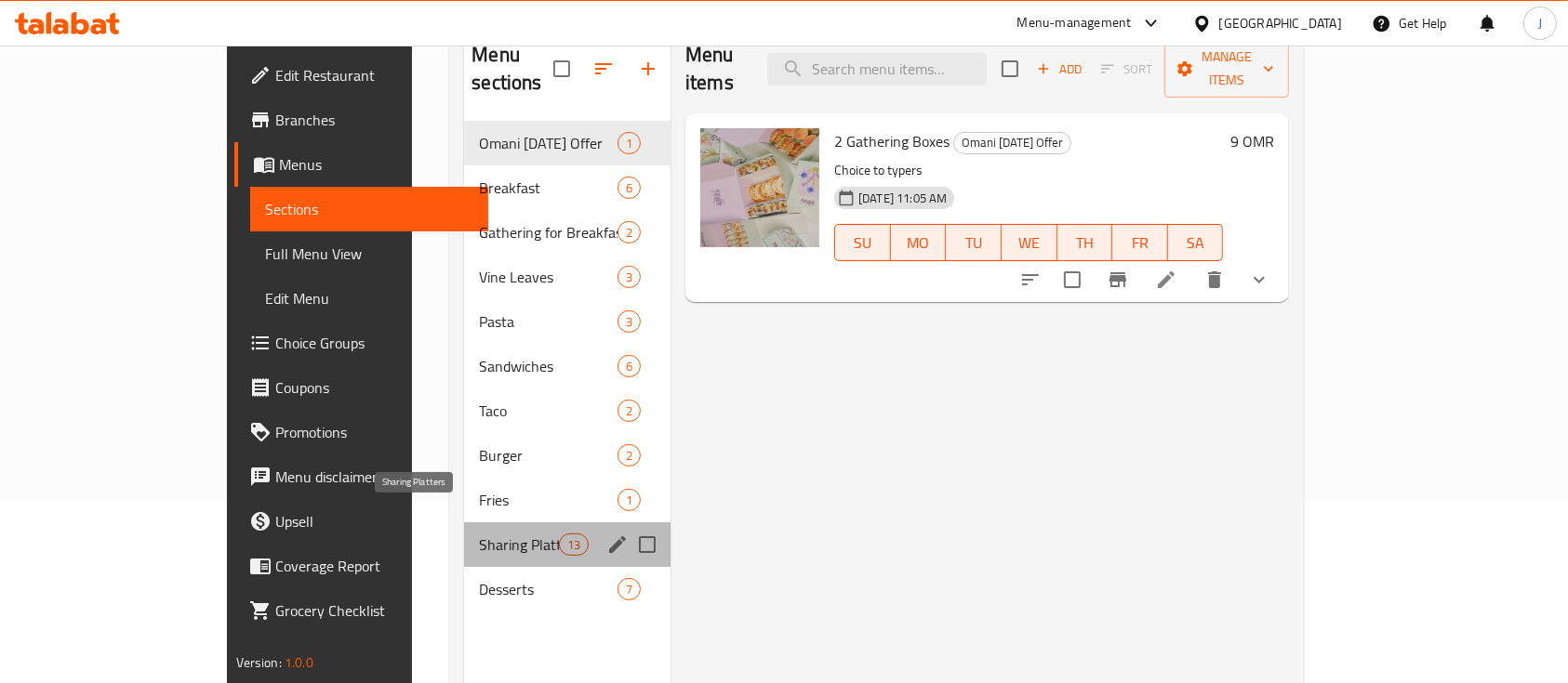
click at [479, 533] on span "Sharing Platters" at bounding box center [519, 544] width 79 height 23
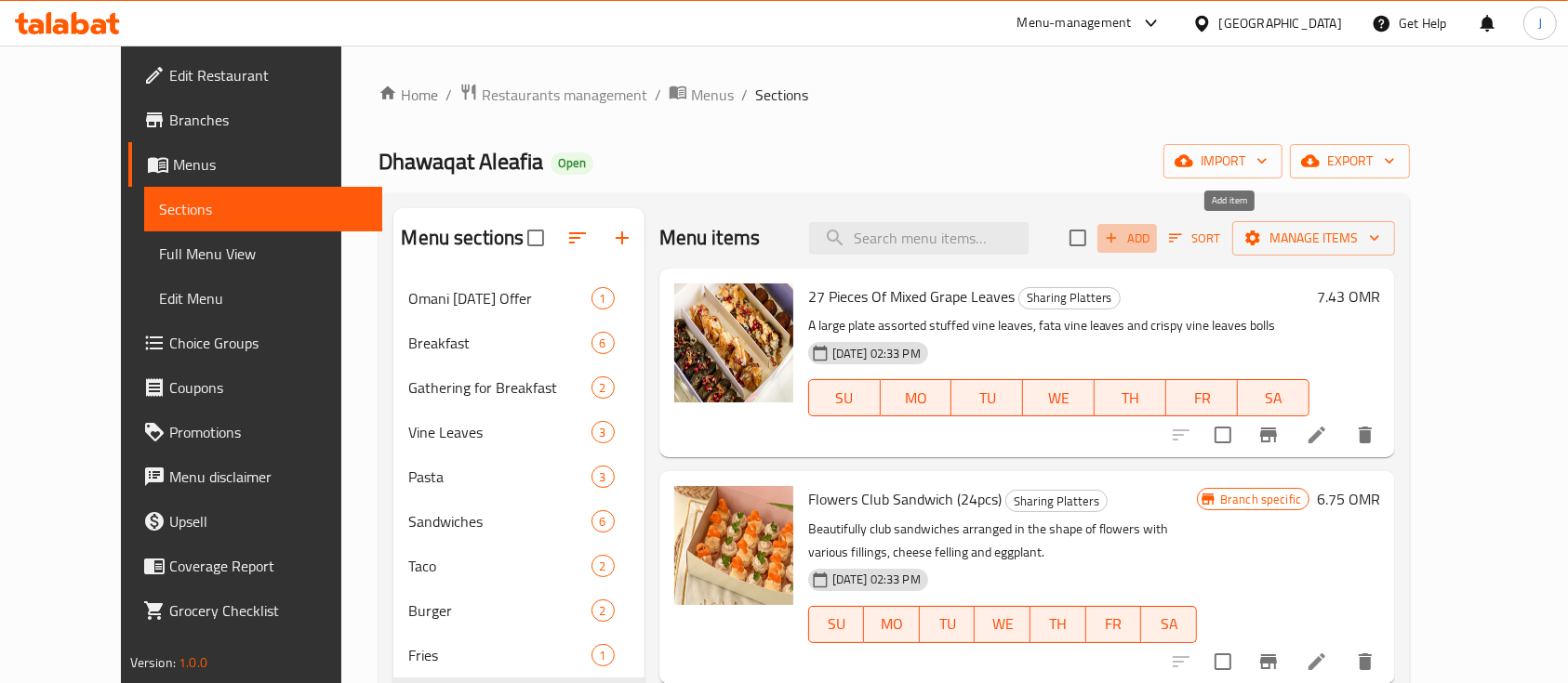
click at [1153, 237] on span "Add" at bounding box center [1127, 238] width 50 height 22
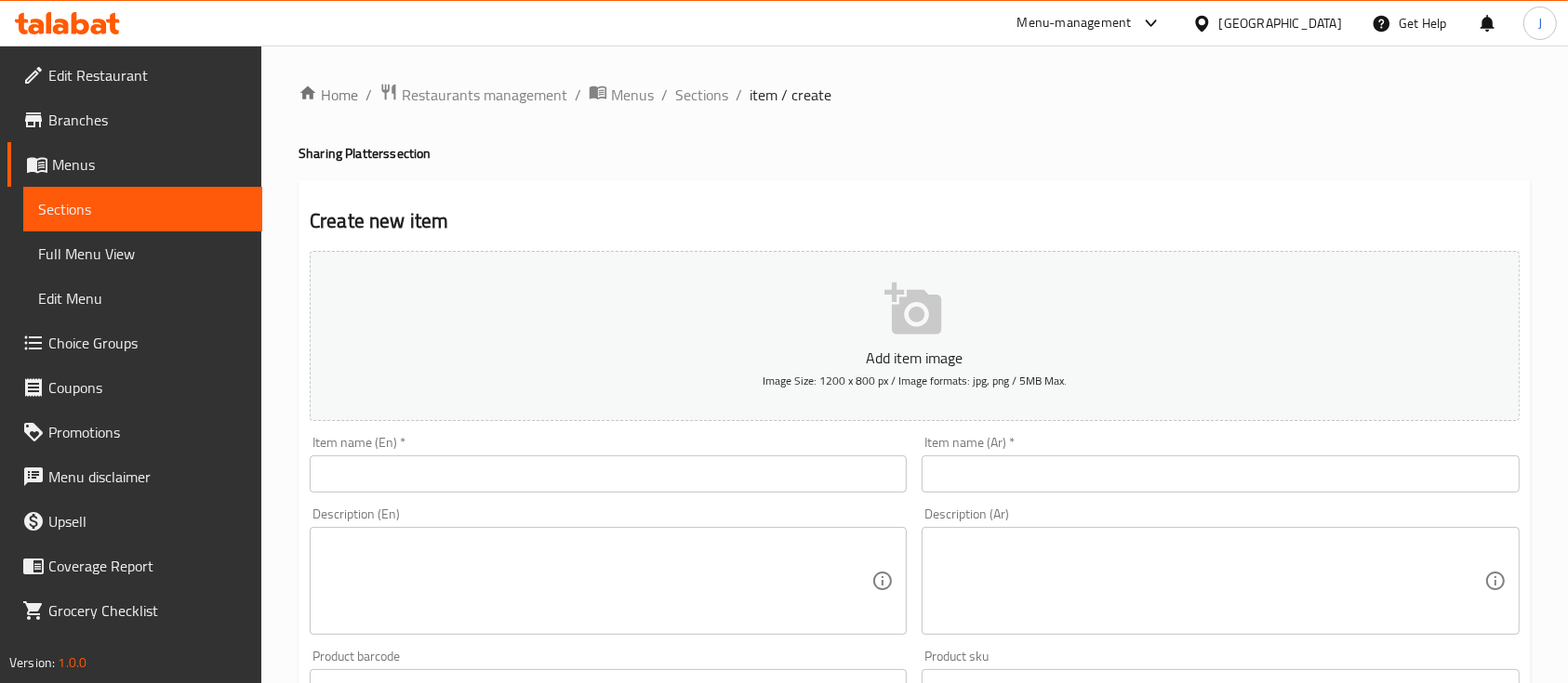
click at [1189, 433] on div "Item name (Ar)   * Item name (Ar) *" at bounding box center [1221, 465] width 612 height 72
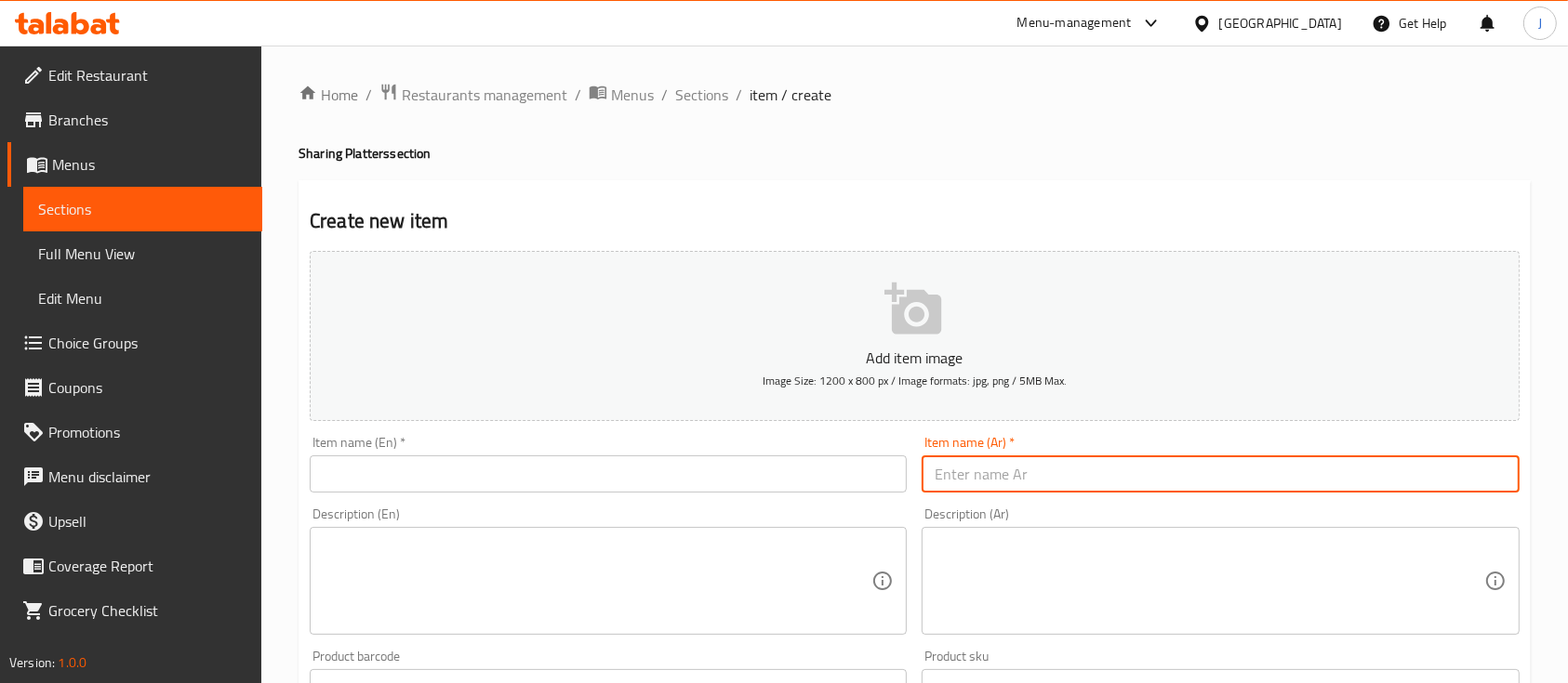
click at [1113, 479] on input "text" at bounding box center [1220, 474] width 597 height 37
paste input "حلويات متنوعة ١٦ قطعة"
type input "حلويات متنوعة ١٦ قطعة"
click at [709, 472] on input "text" at bounding box center [608, 474] width 597 height 37
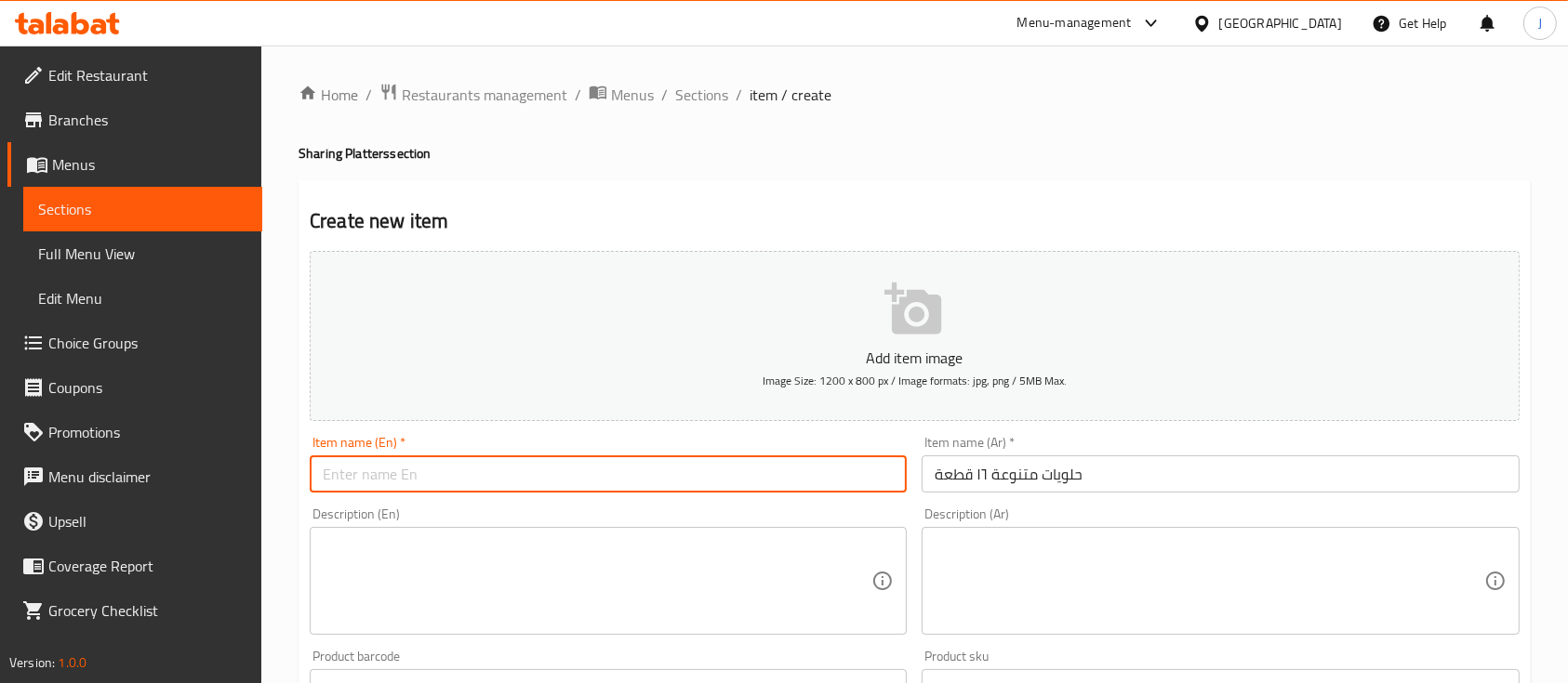
paste input "16 pieces of assorted sweets"
type input "16 pieces of assorted sweets"
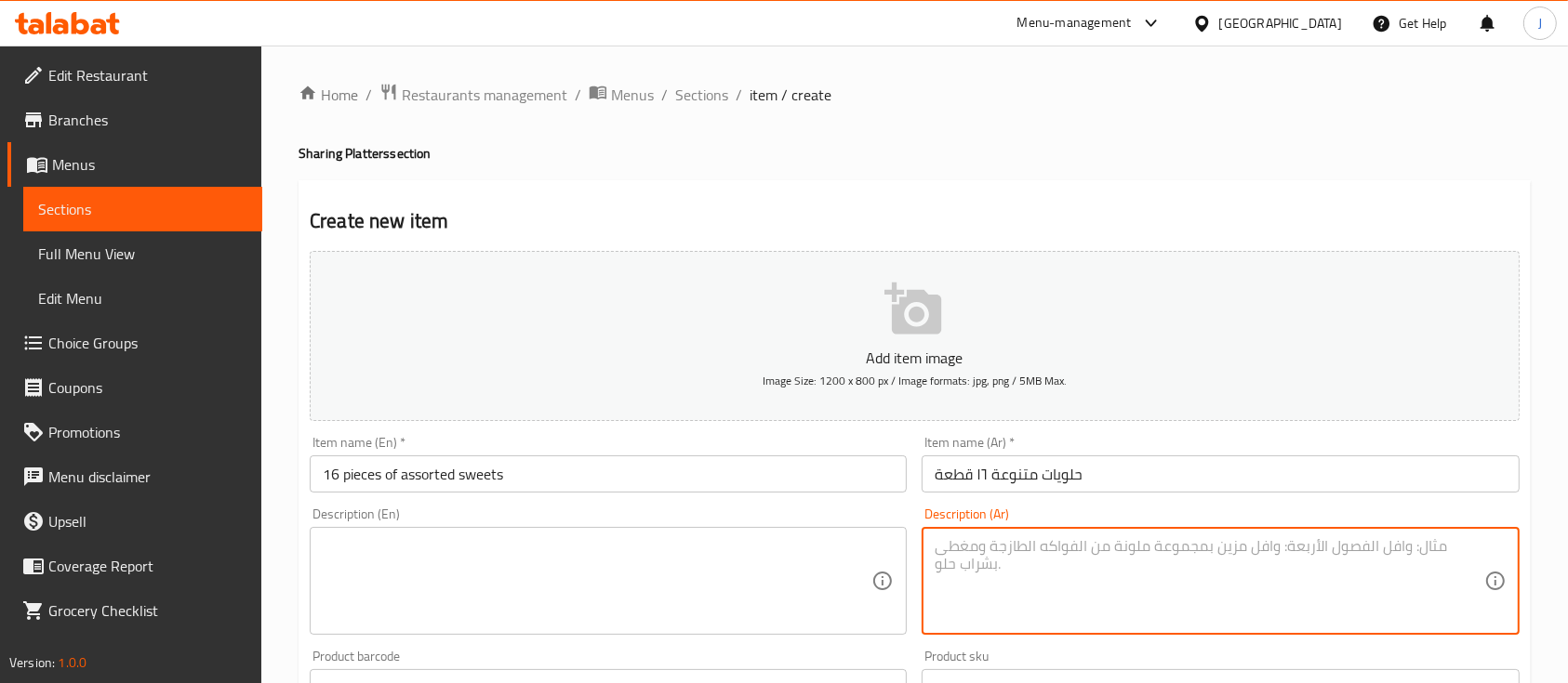
click at [1001, 568] on textarea at bounding box center [1209, 582] width 548 height 89
paste textarea "تشير كيك - فكتوريا كيك - براونيز - سان سبستيان"
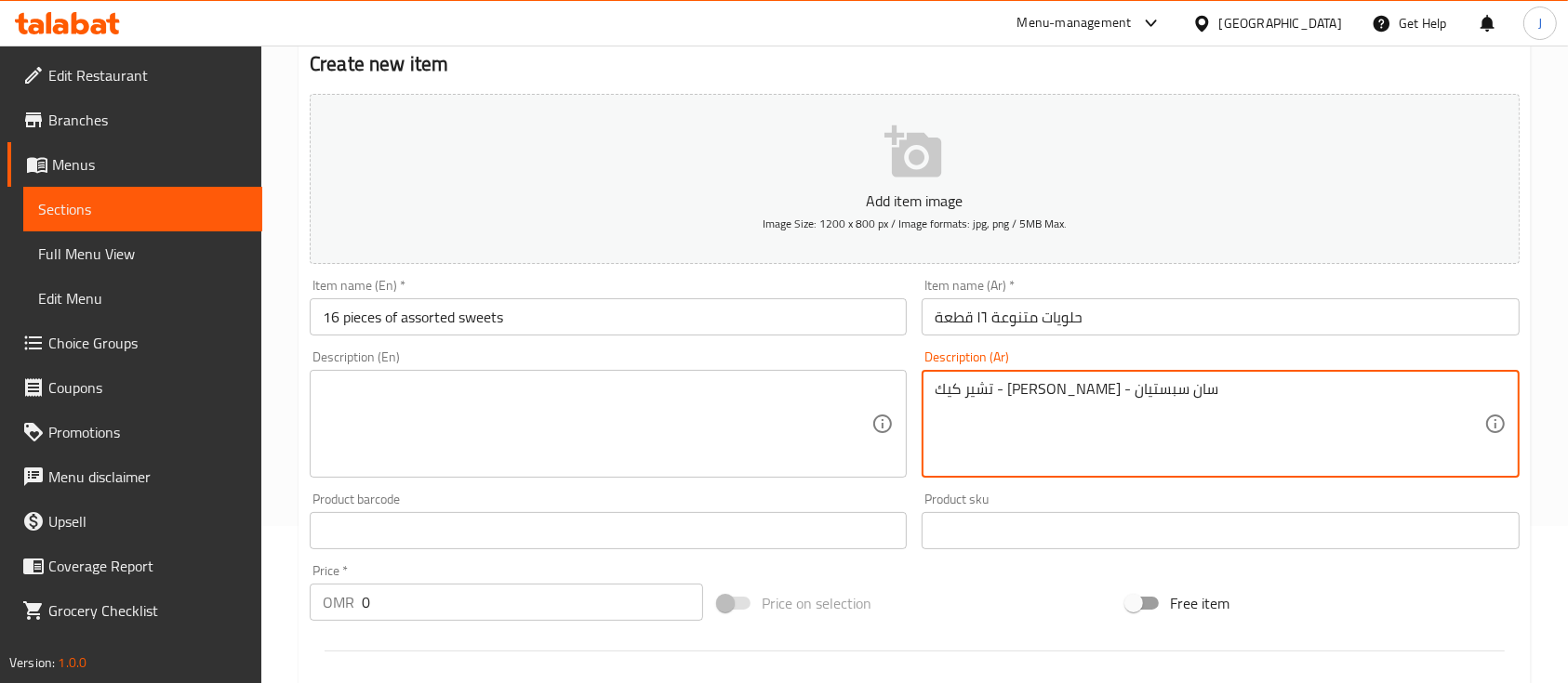
scroll to position [178, 0]
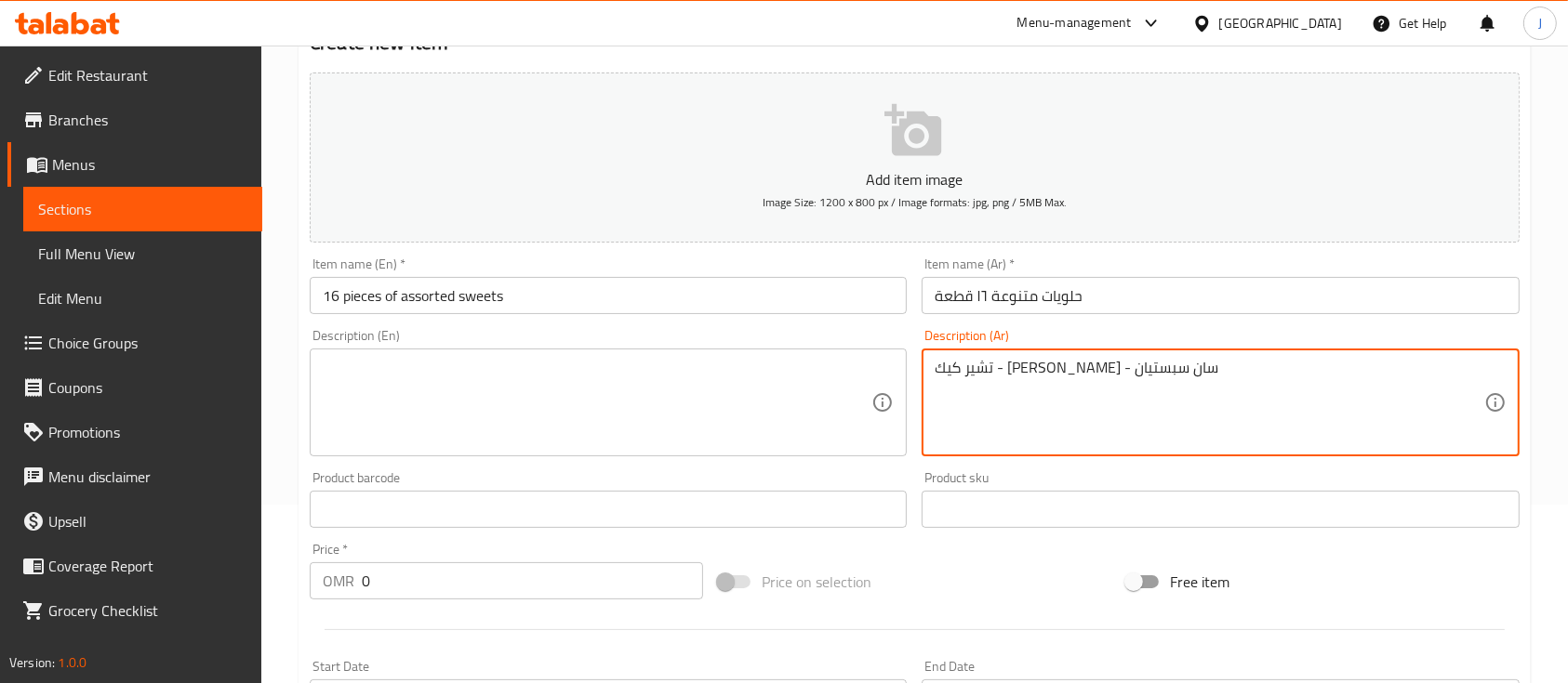
type textarea "تشير كيك - فكتوريا كيك - براونيز - سان سبستيان"
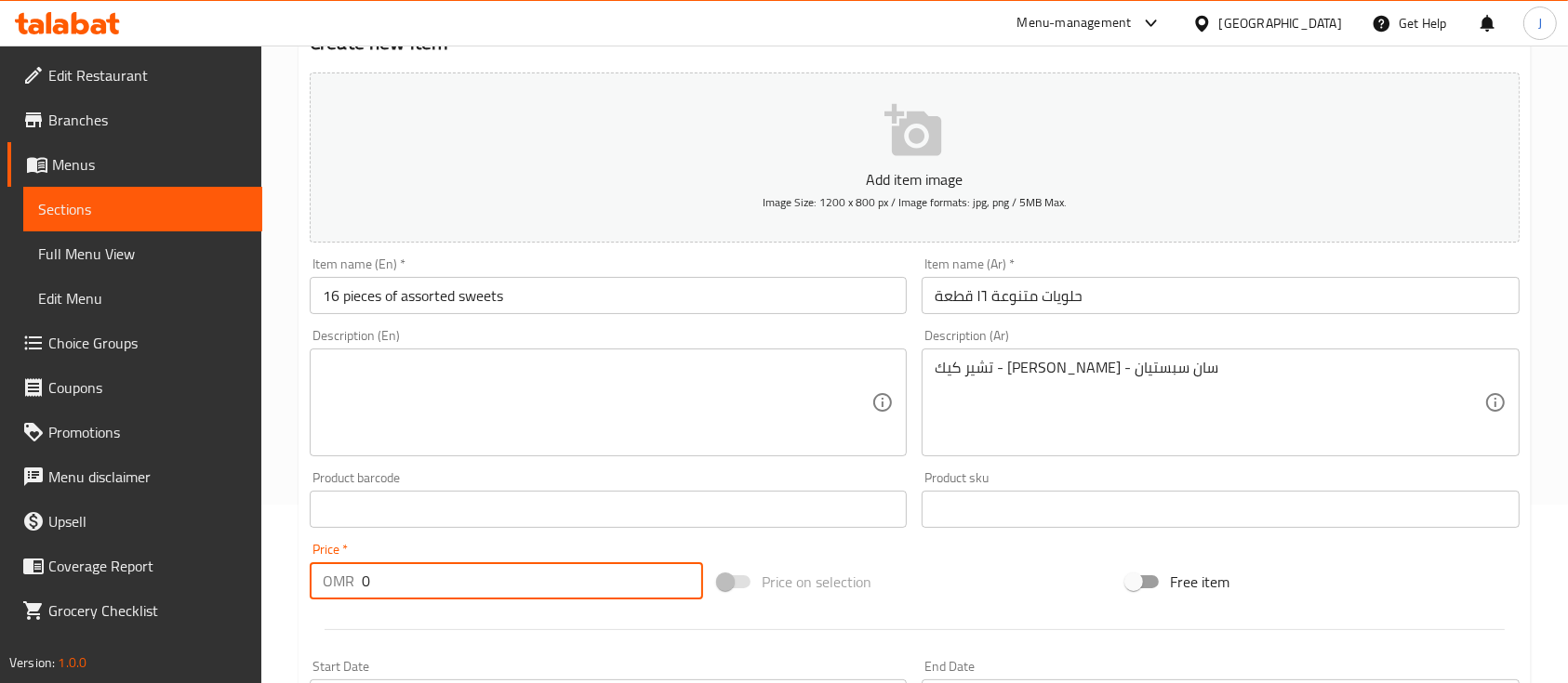
drag, startPoint x: 433, startPoint y: 570, endPoint x: 325, endPoint y: 582, distance: 108.7
click at [325, 582] on div "OMR 0 Price *" at bounding box center [507, 582] width 394 height 37
type input "10.4"
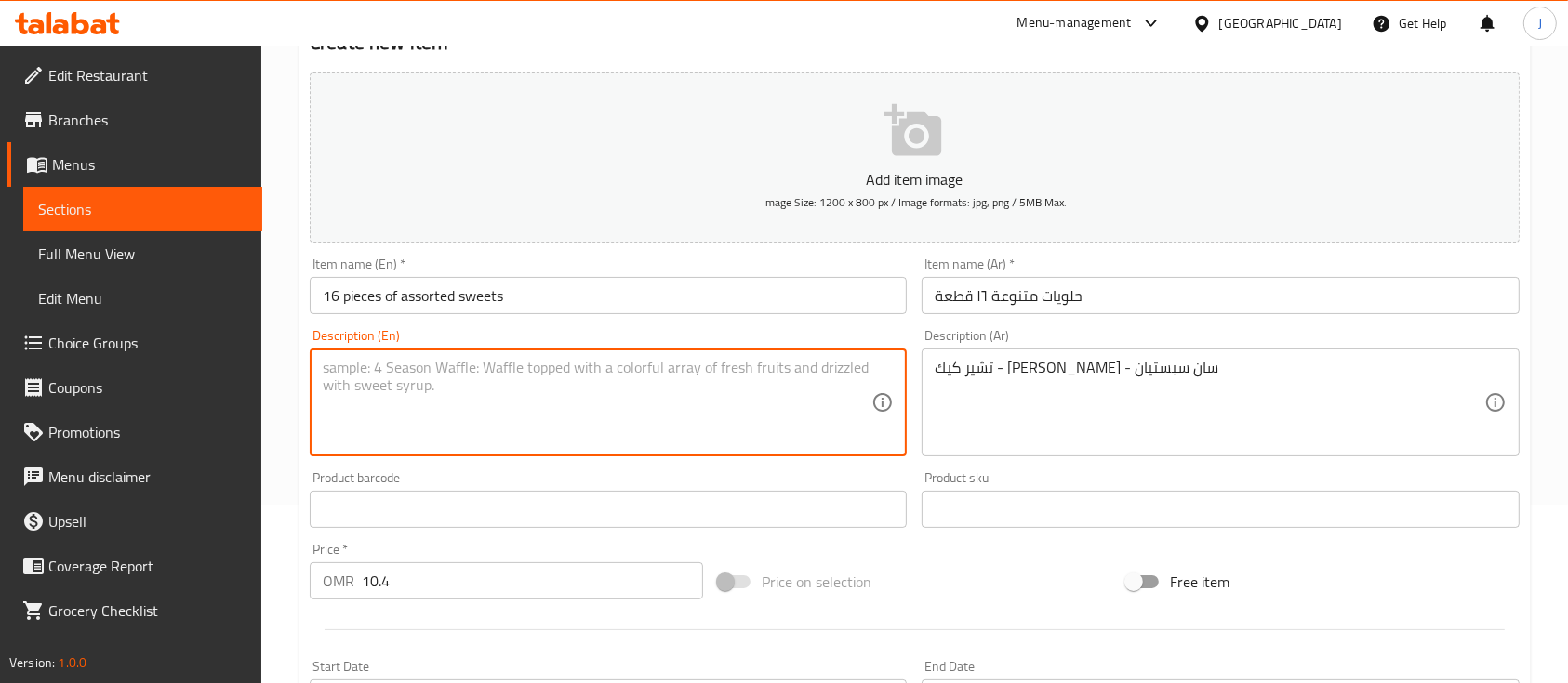
click at [552, 419] on textarea at bounding box center [596, 404] width 548 height 89
paste textarea "Cheesecake - Factory Cake - Brownies - San Sebastian"
click at [440, 373] on textarea "Cheesecake - Factory Cake - Brownies - San Sebastian" at bounding box center [596, 404] width 548 height 89
click at [700, 396] on textarea "Cheesecake - Victoria Cake - Brownies - San Sebastian" at bounding box center [596, 404] width 548 height 89
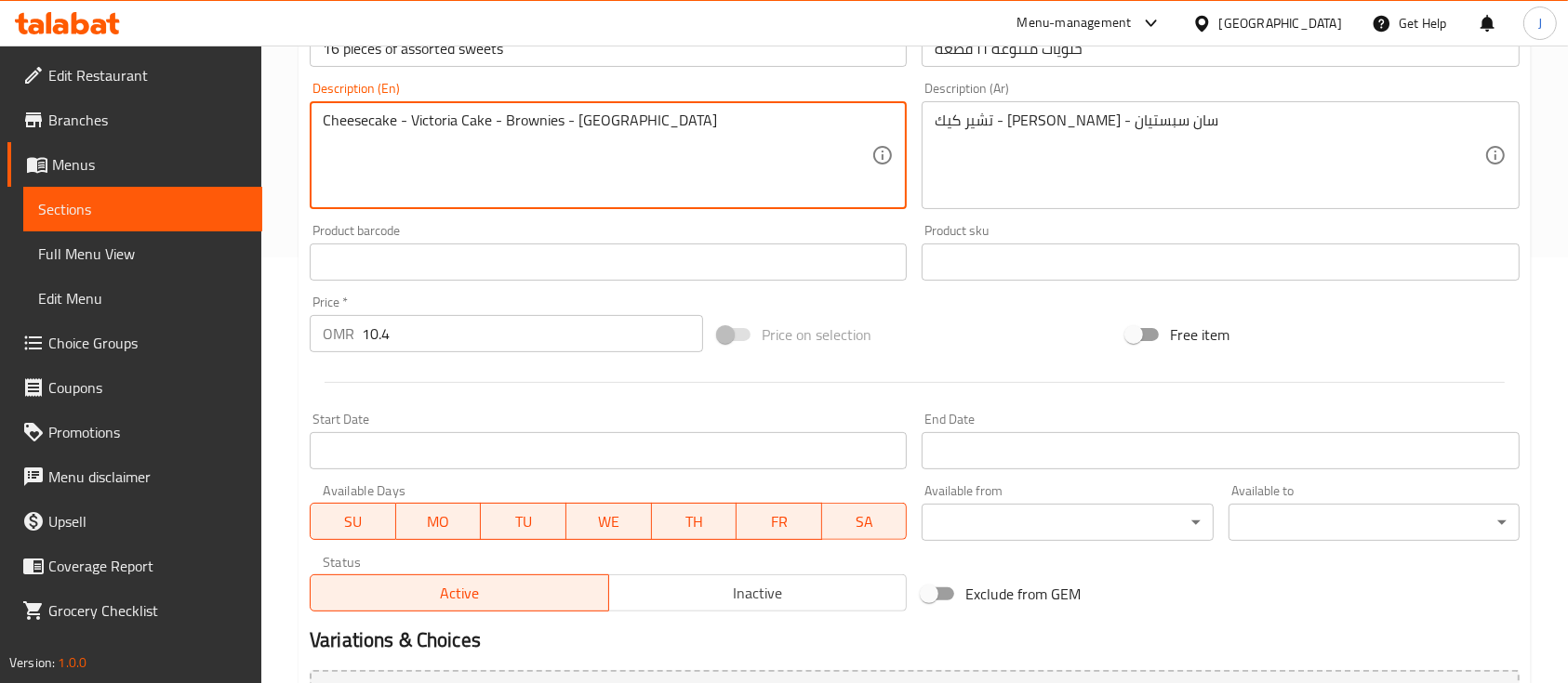
scroll to position [631, 0]
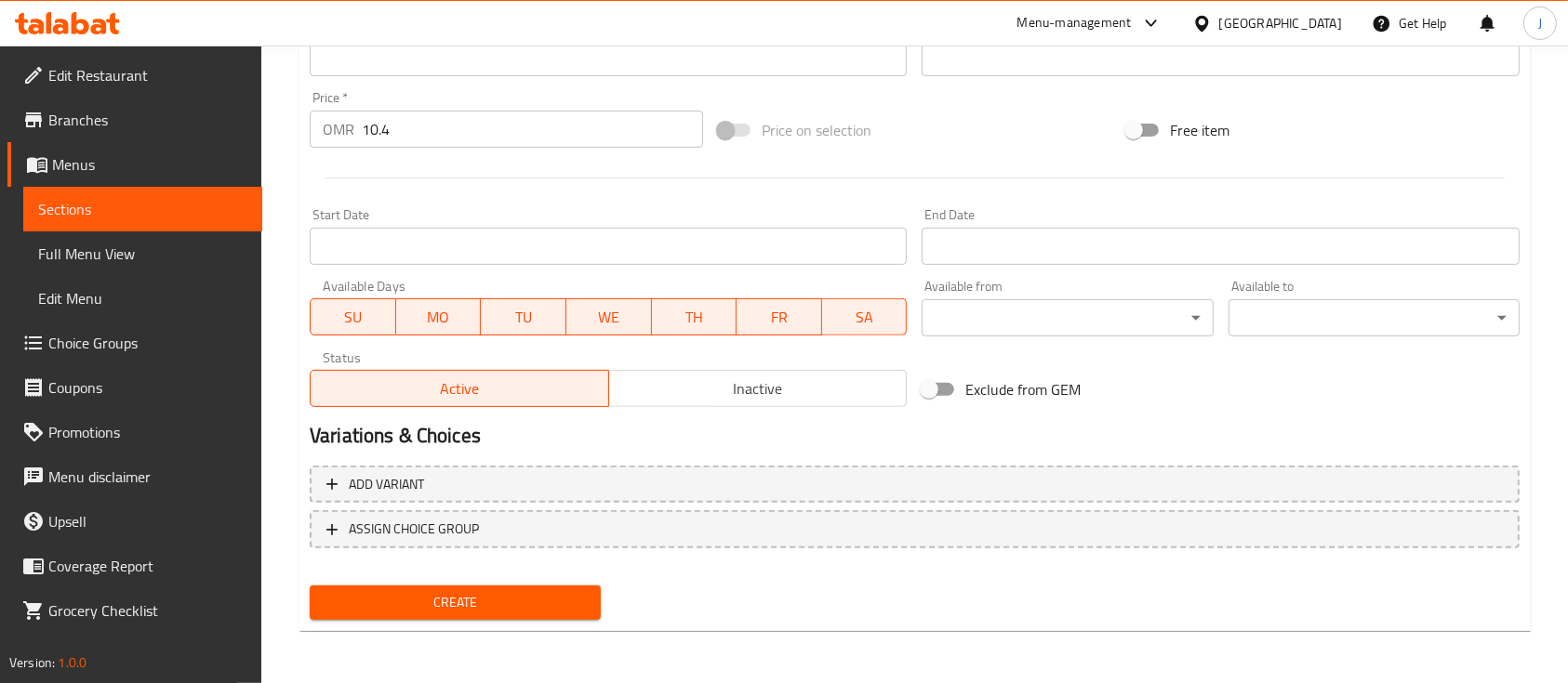
type textarea "Cheesecake - Victoria Cake - Brownies - San Sebastian"
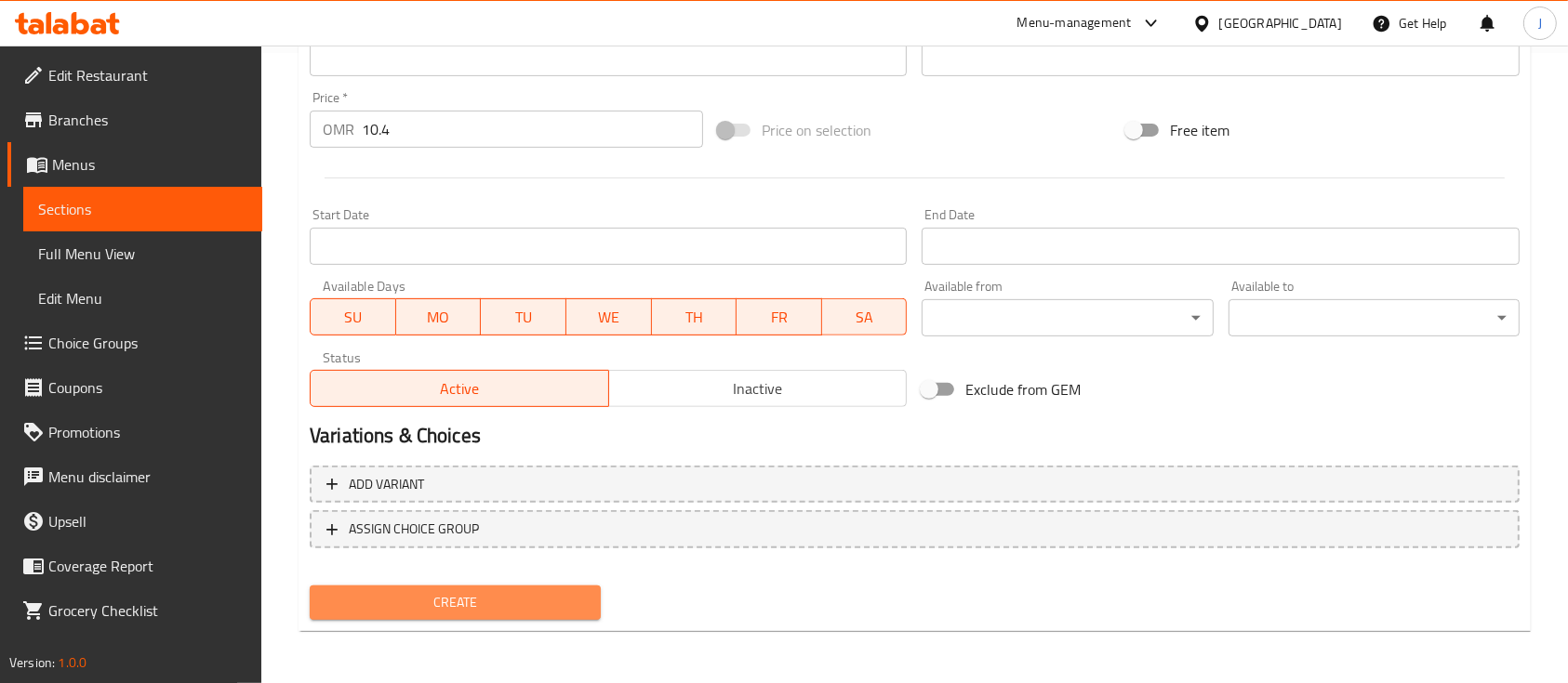
click at [456, 598] on span "Create" at bounding box center [456, 603] width 262 height 24
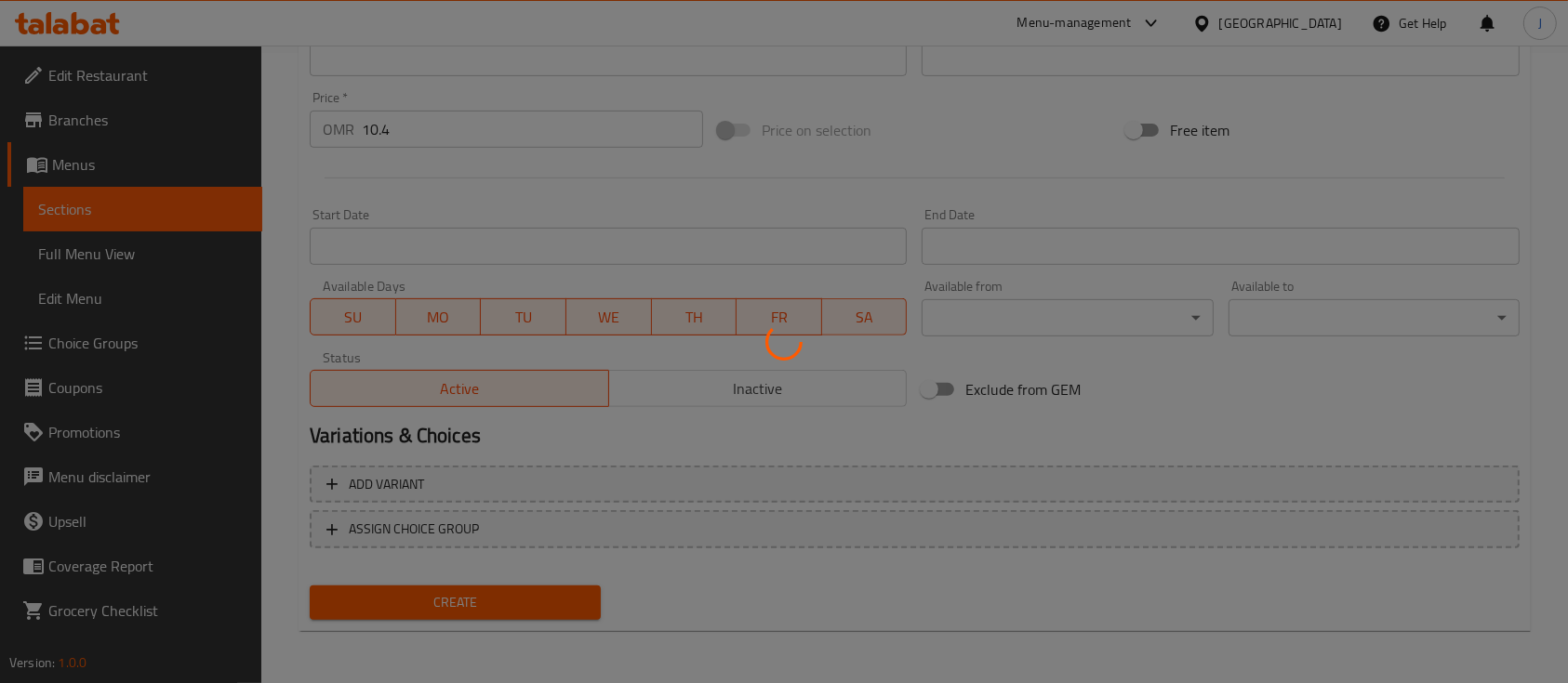
scroll to position [75, 0]
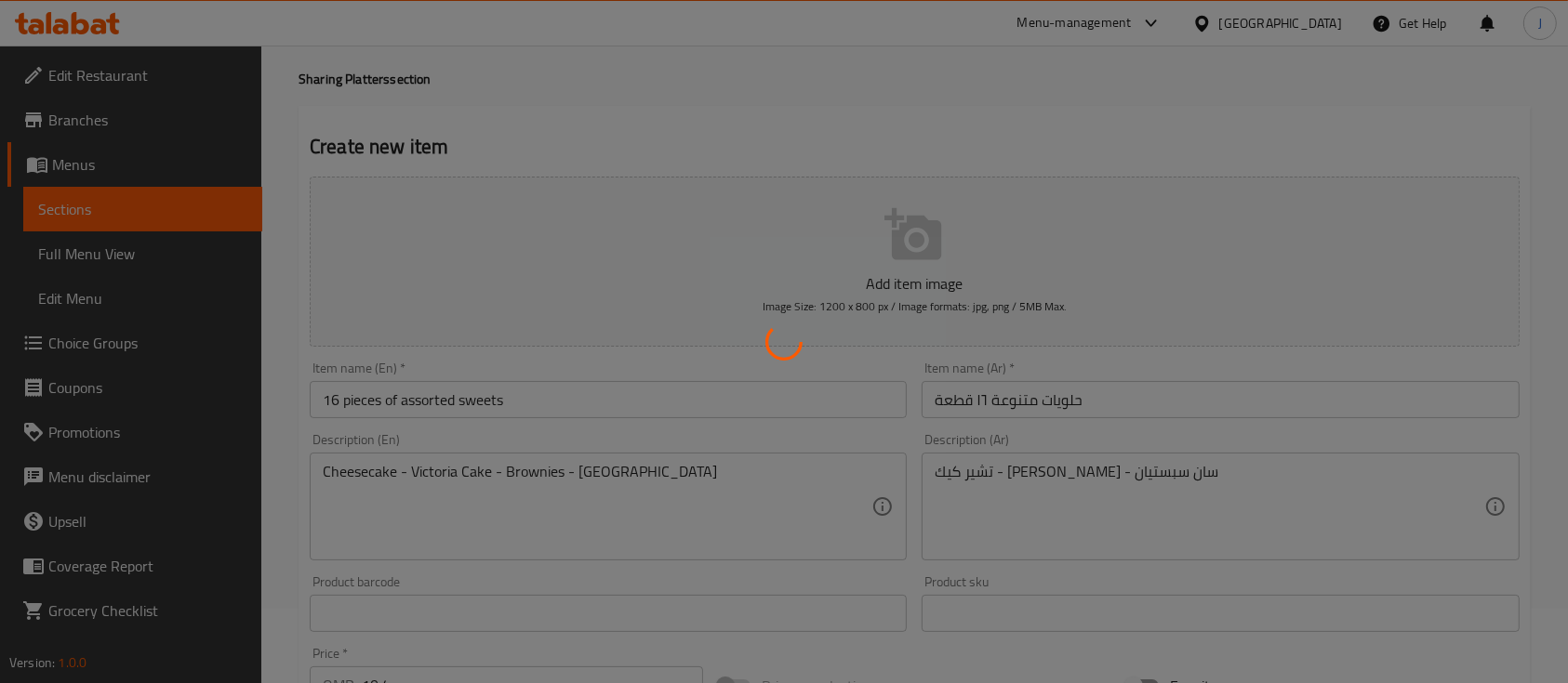
type input "0"
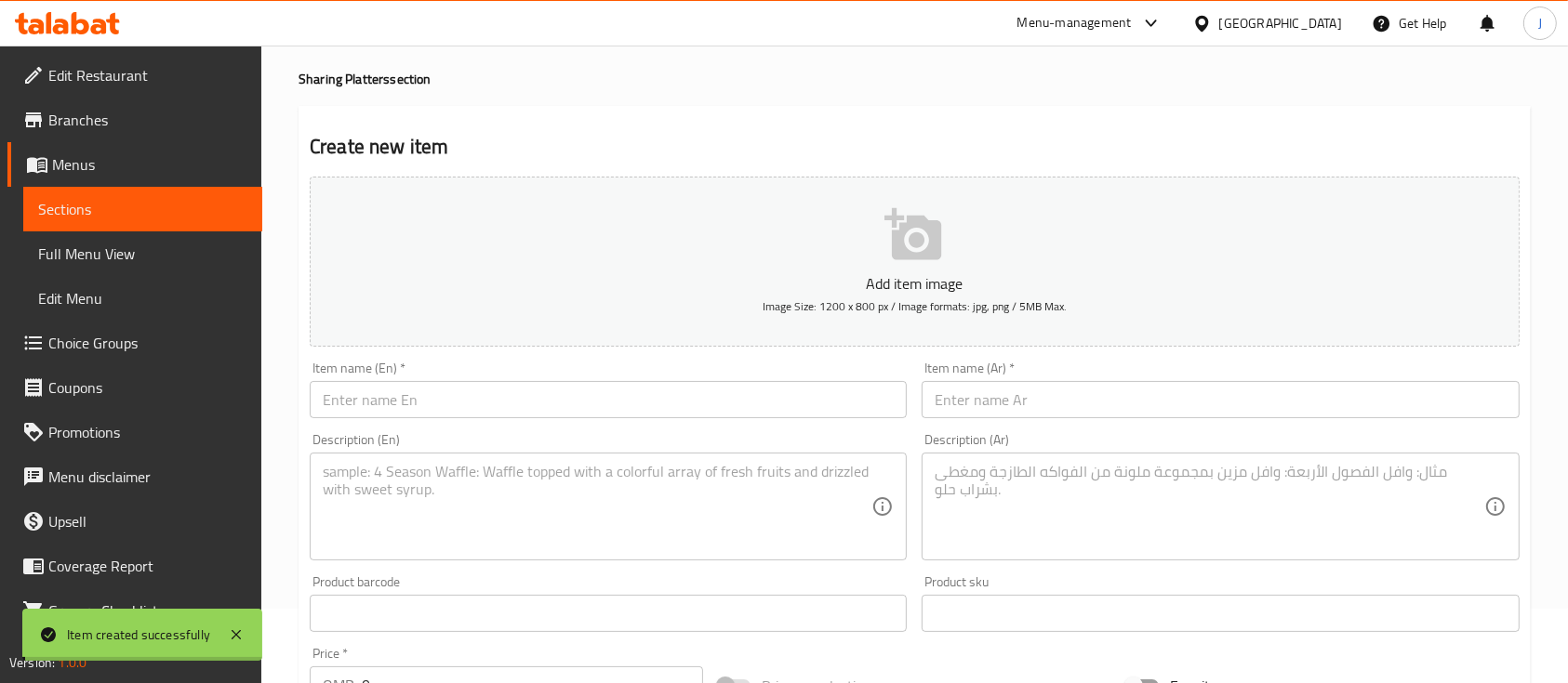
scroll to position [0, 0]
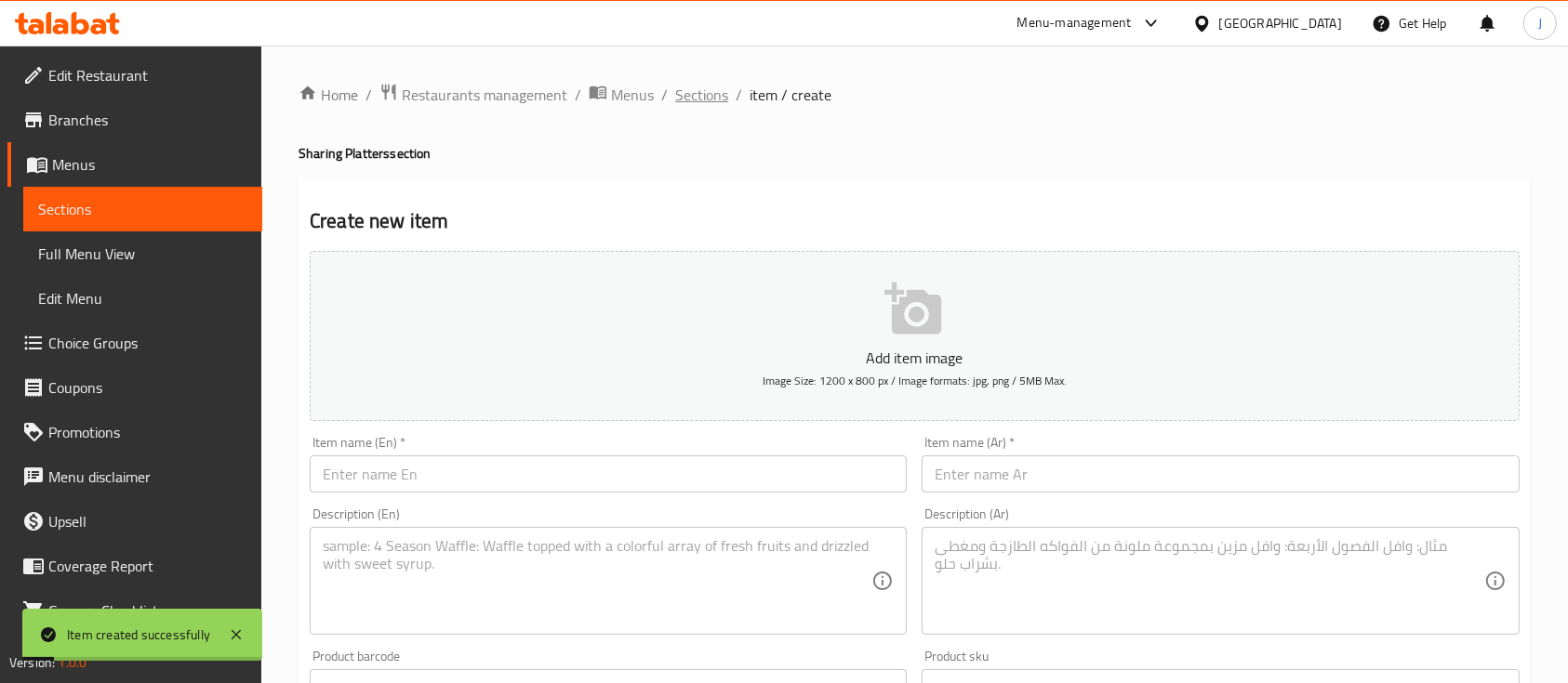
click at [693, 94] on span "Sections" at bounding box center [702, 94] width 53 height 23
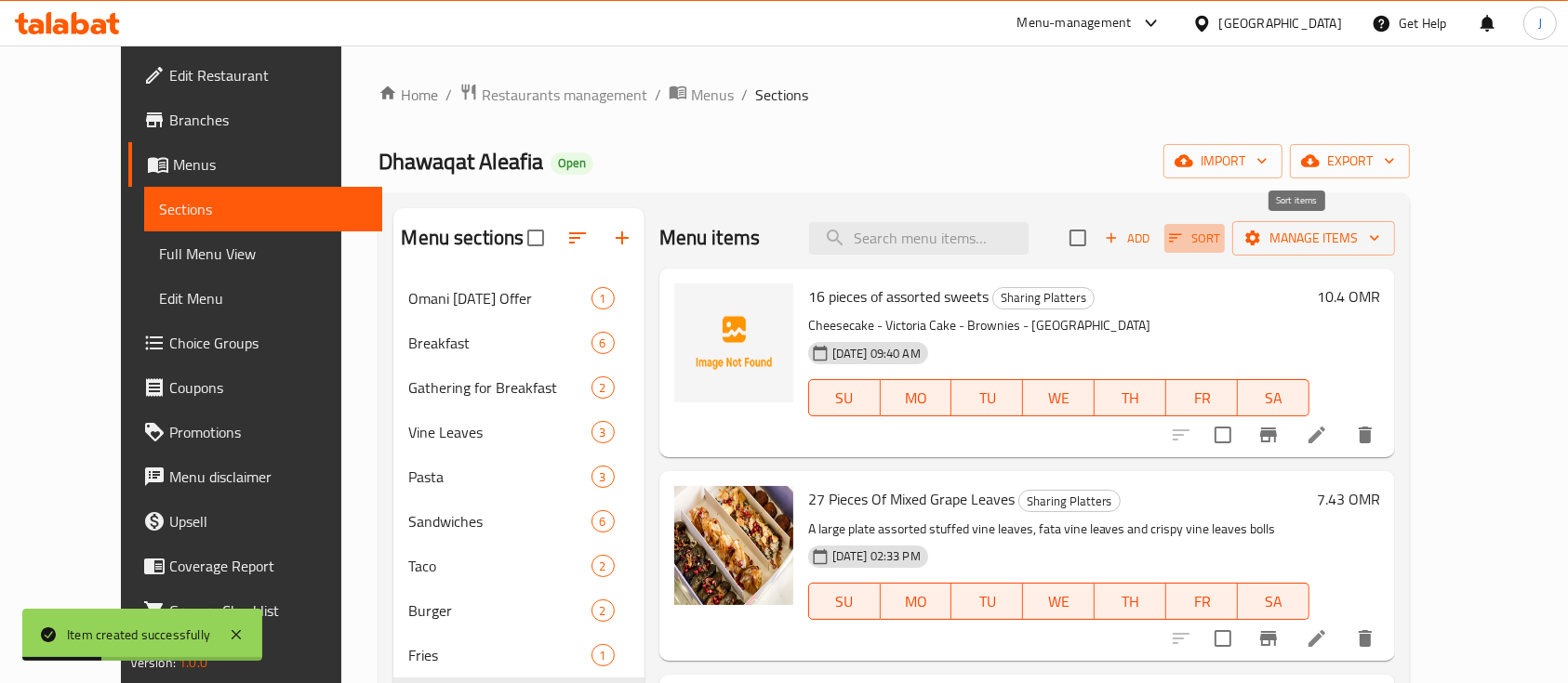
click at [1221, 240] on span "Sort" at bounding box center [1195, 238] width 51 height 22
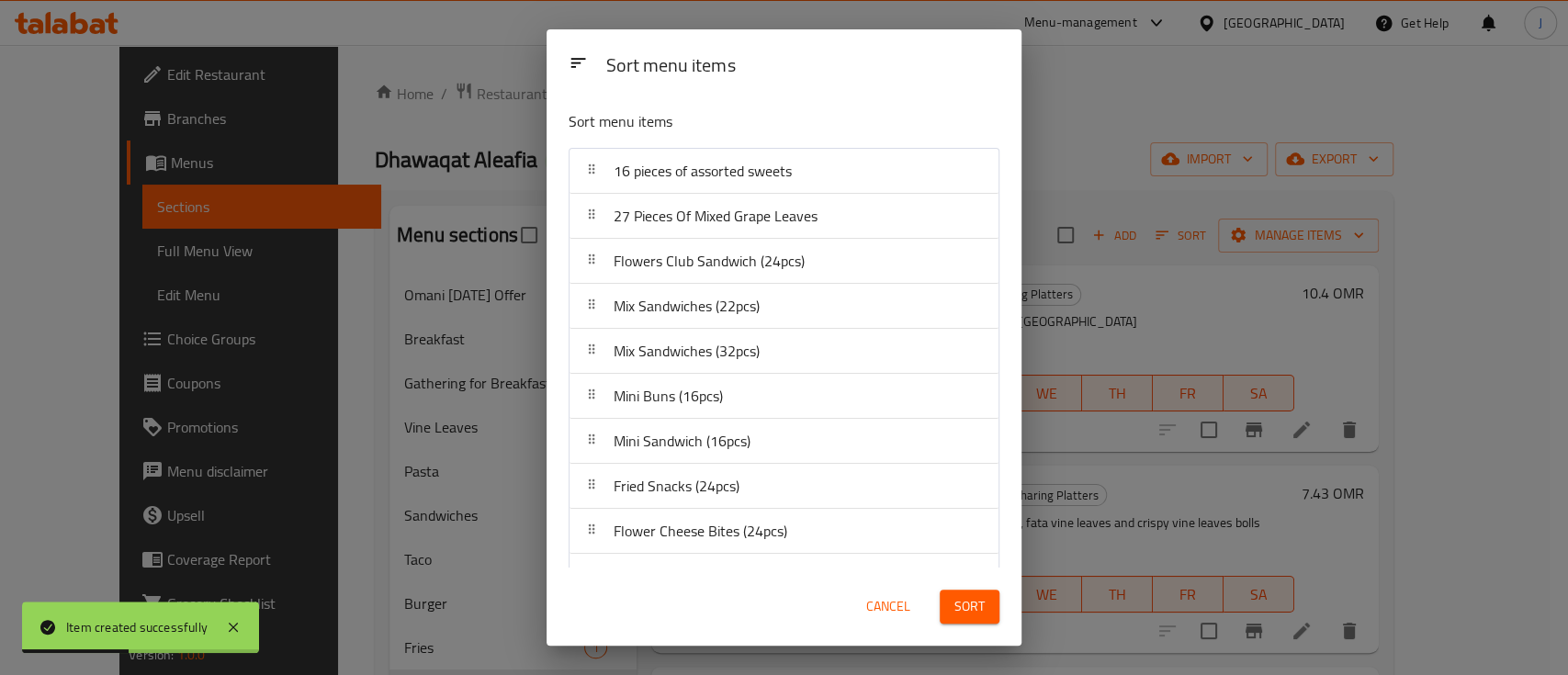
click at [1185, 337] on div "Sort menu items Sort menu items 16 pieces of assorted sweets 27 Pieces Of Mixed…" at bounding box center [784, 338] width 1568 height 675
